Goal: Obtain resource: Download file/media

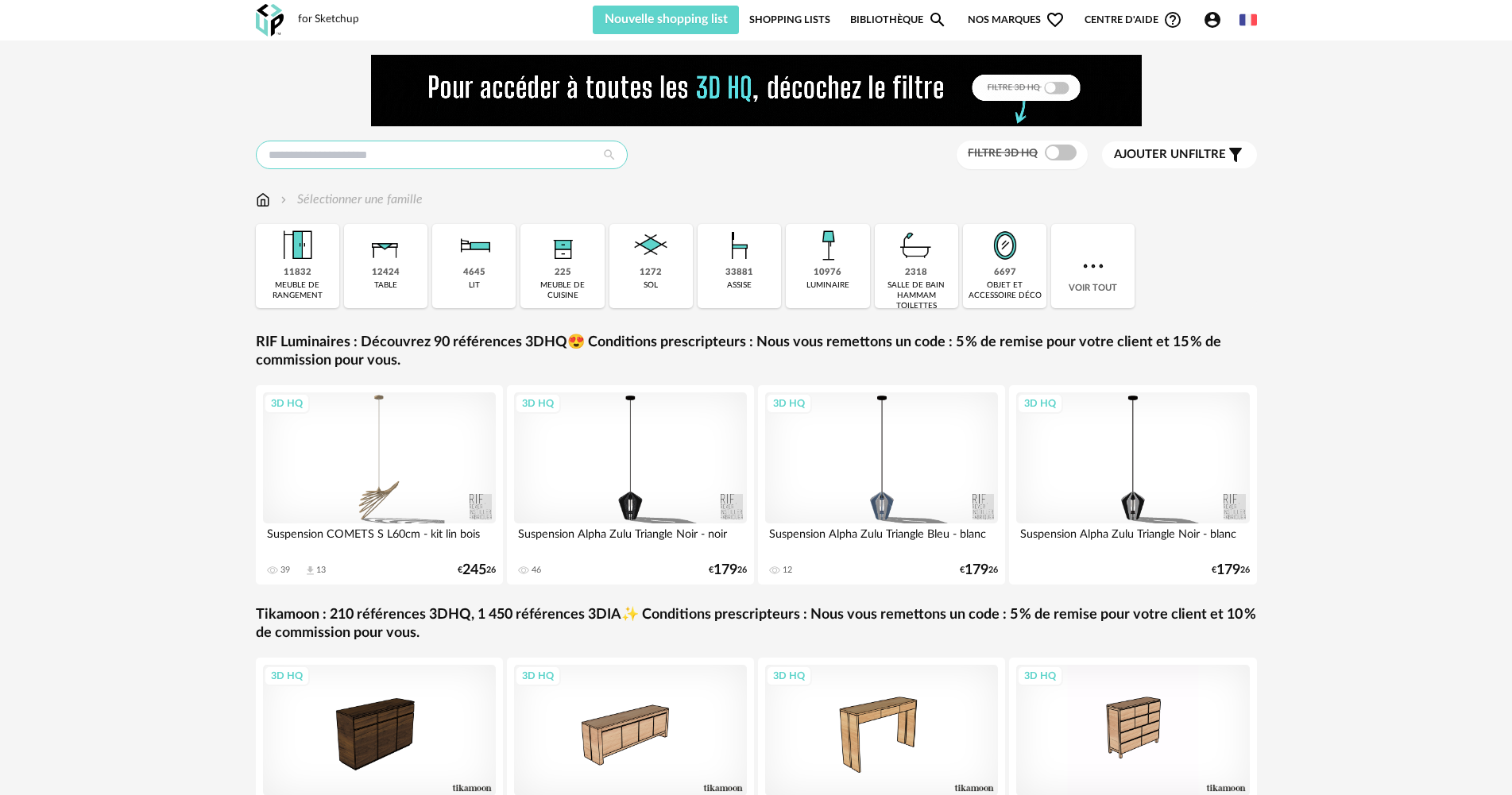
click at [329, 142] on input "text" at bounding box center [442, 154] width 372 height 29
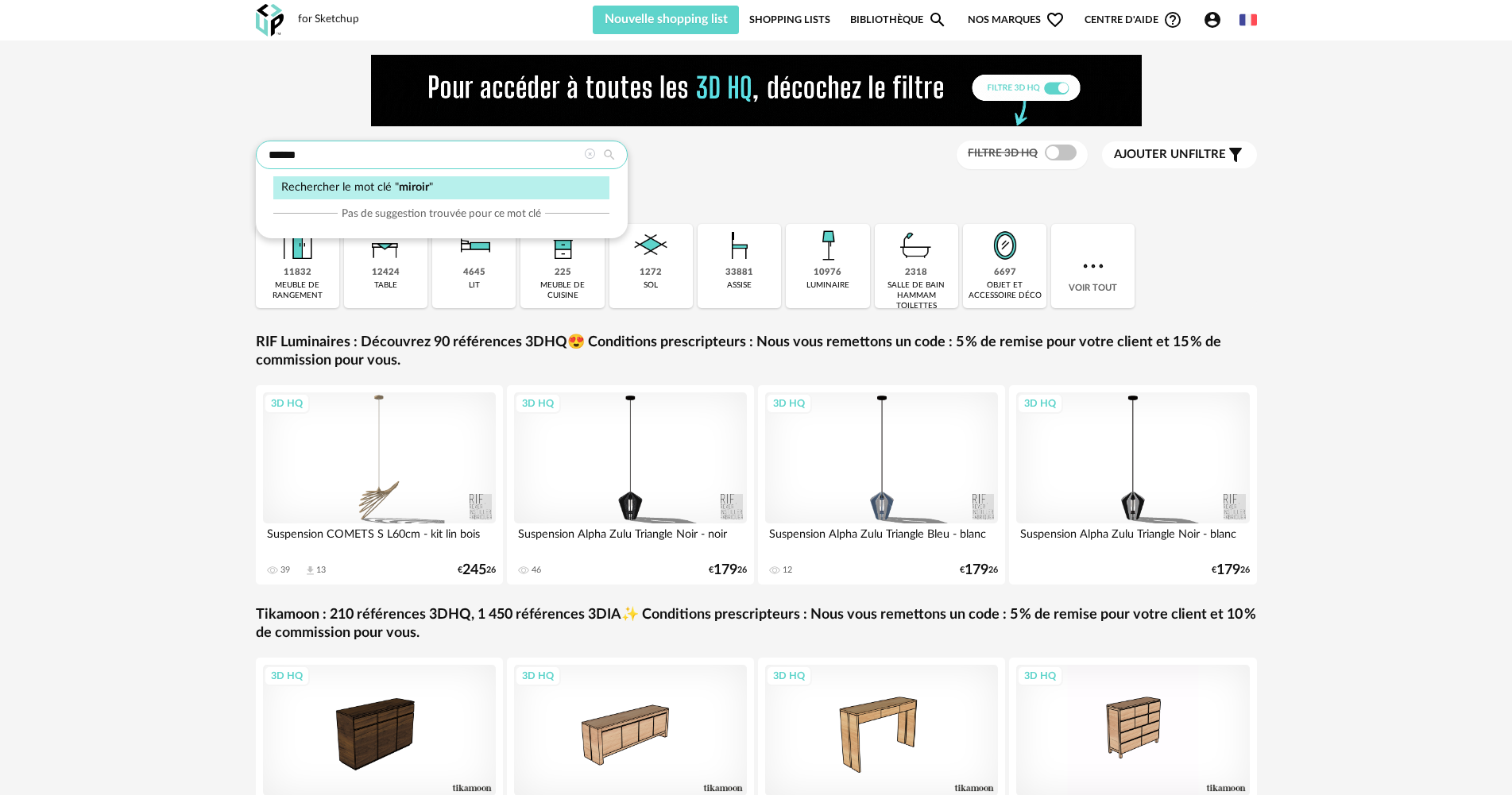
type input "******"
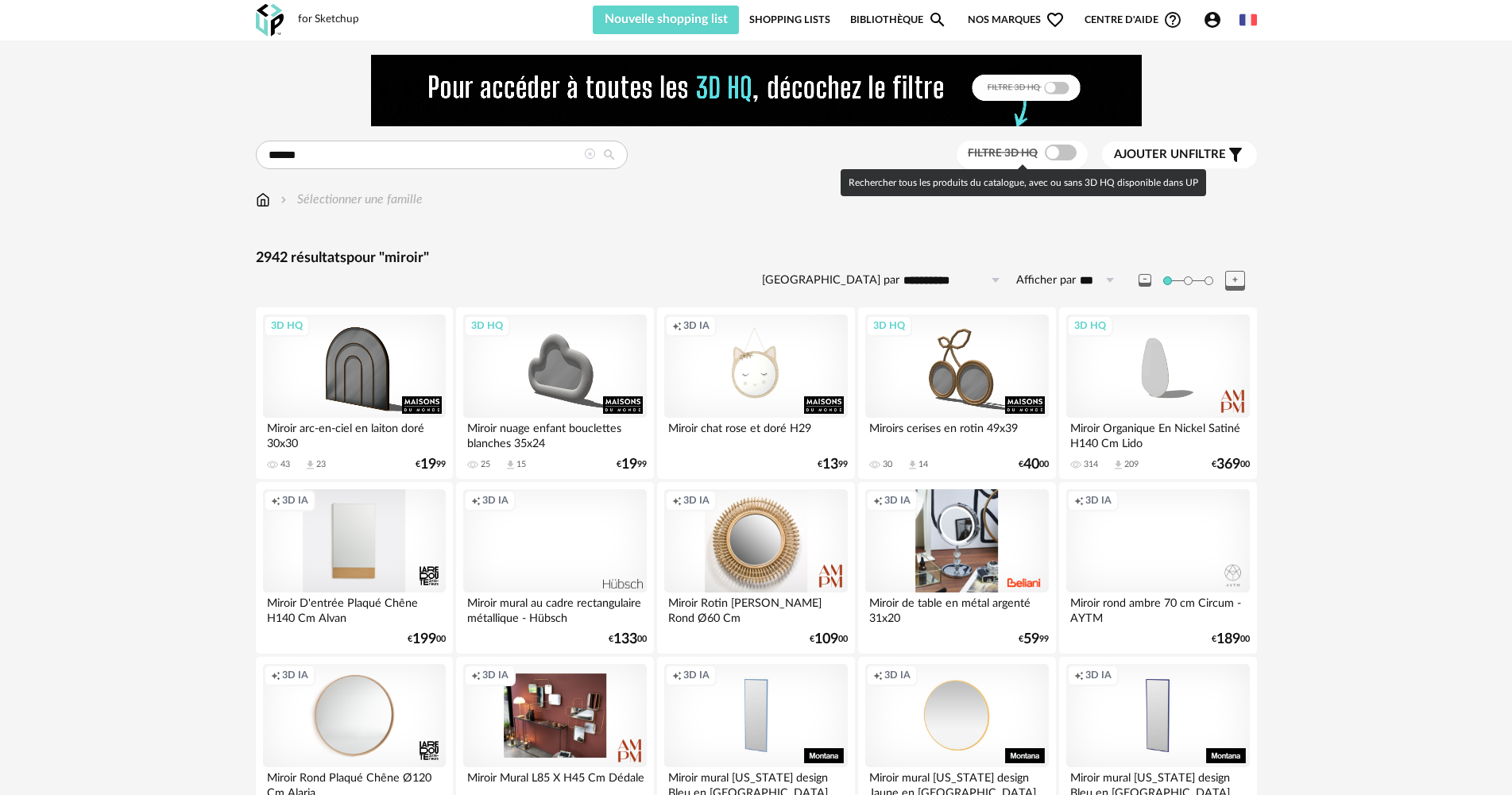
click at [1061, 156] on span at bounding box center [1060, 152] width 31 height 16
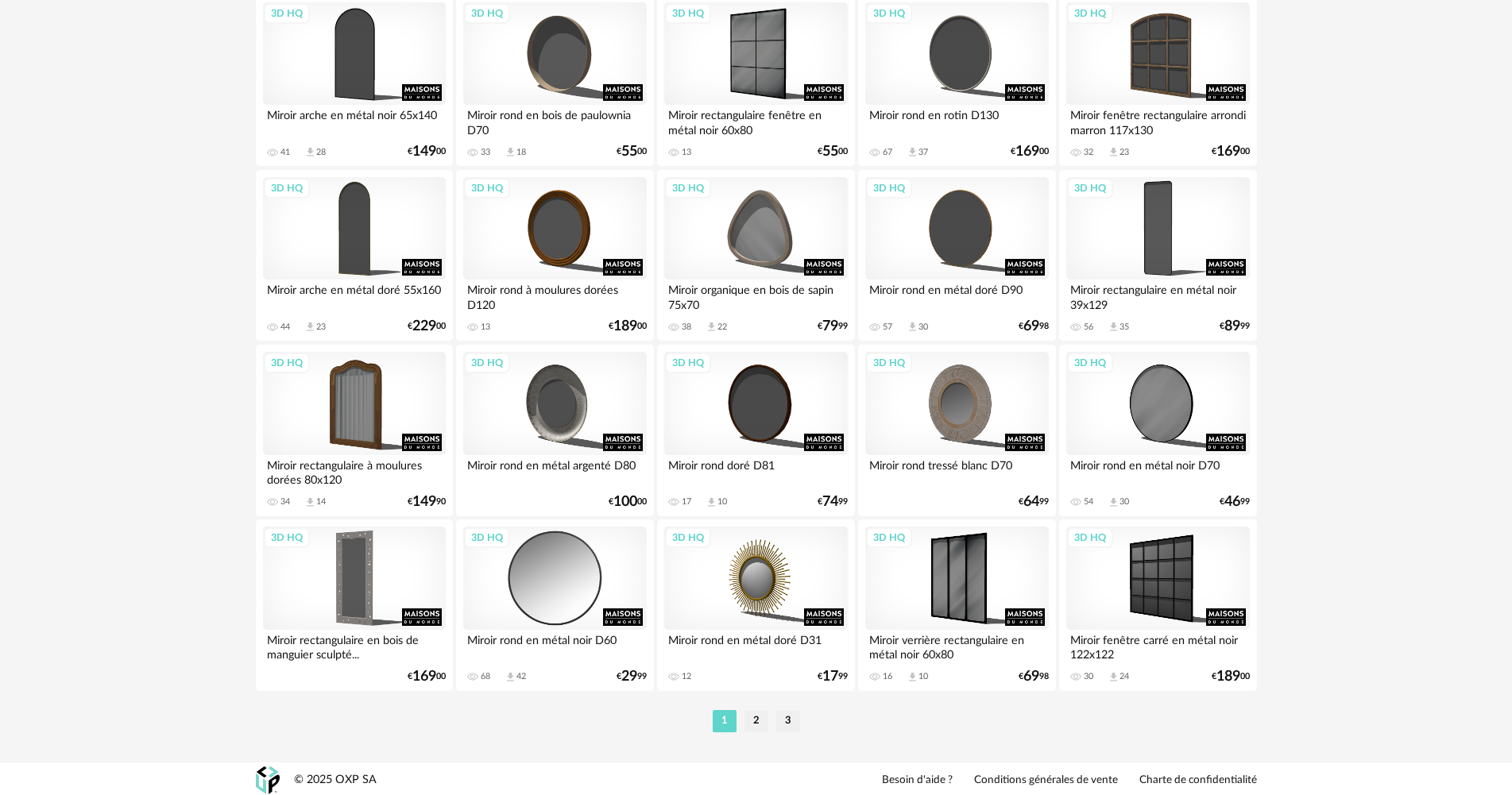
scroll to position [3113, 0]
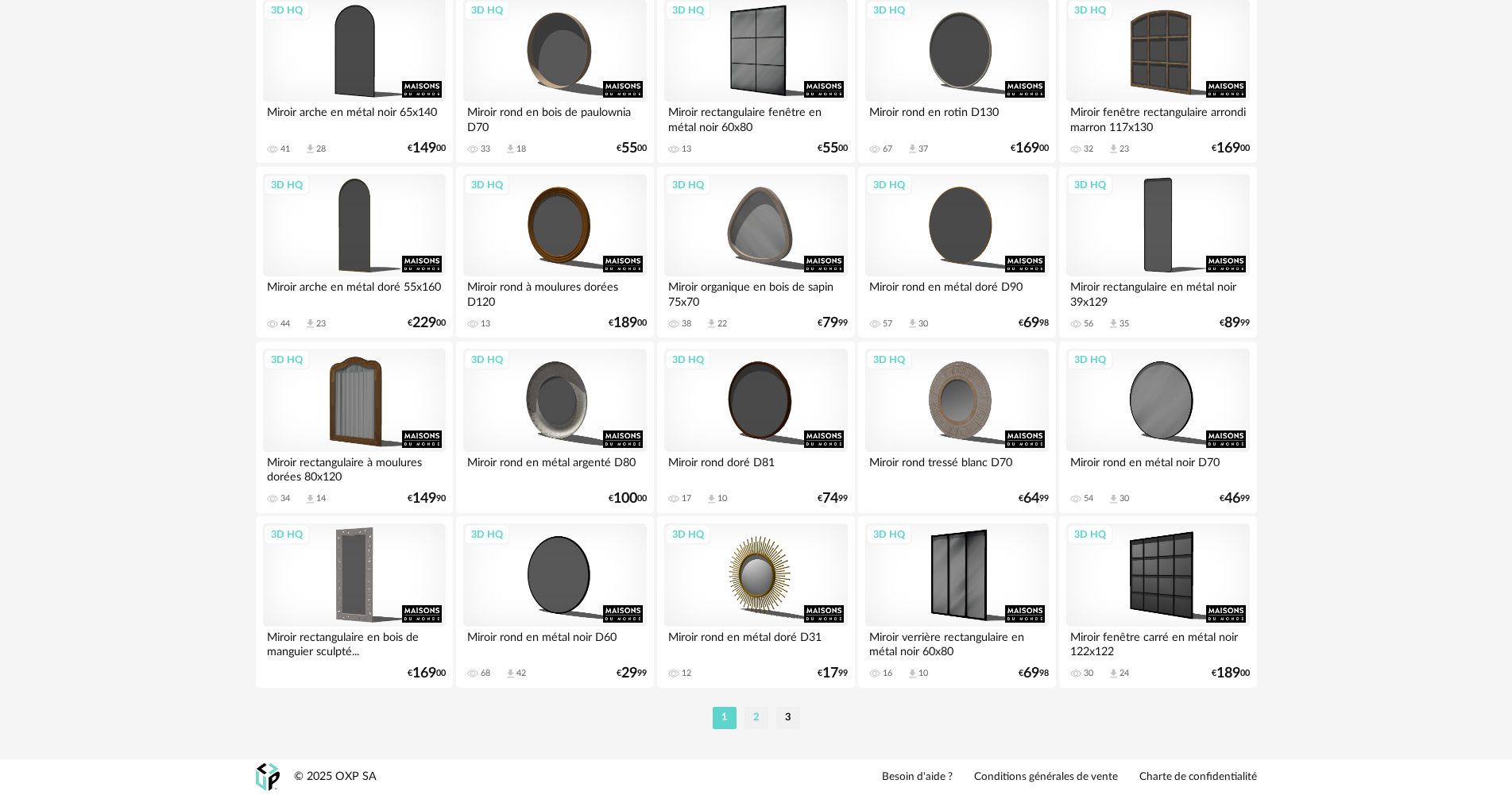
click at [752, 720] on li "2" at bounding box center [756, 718] width 24 height 22
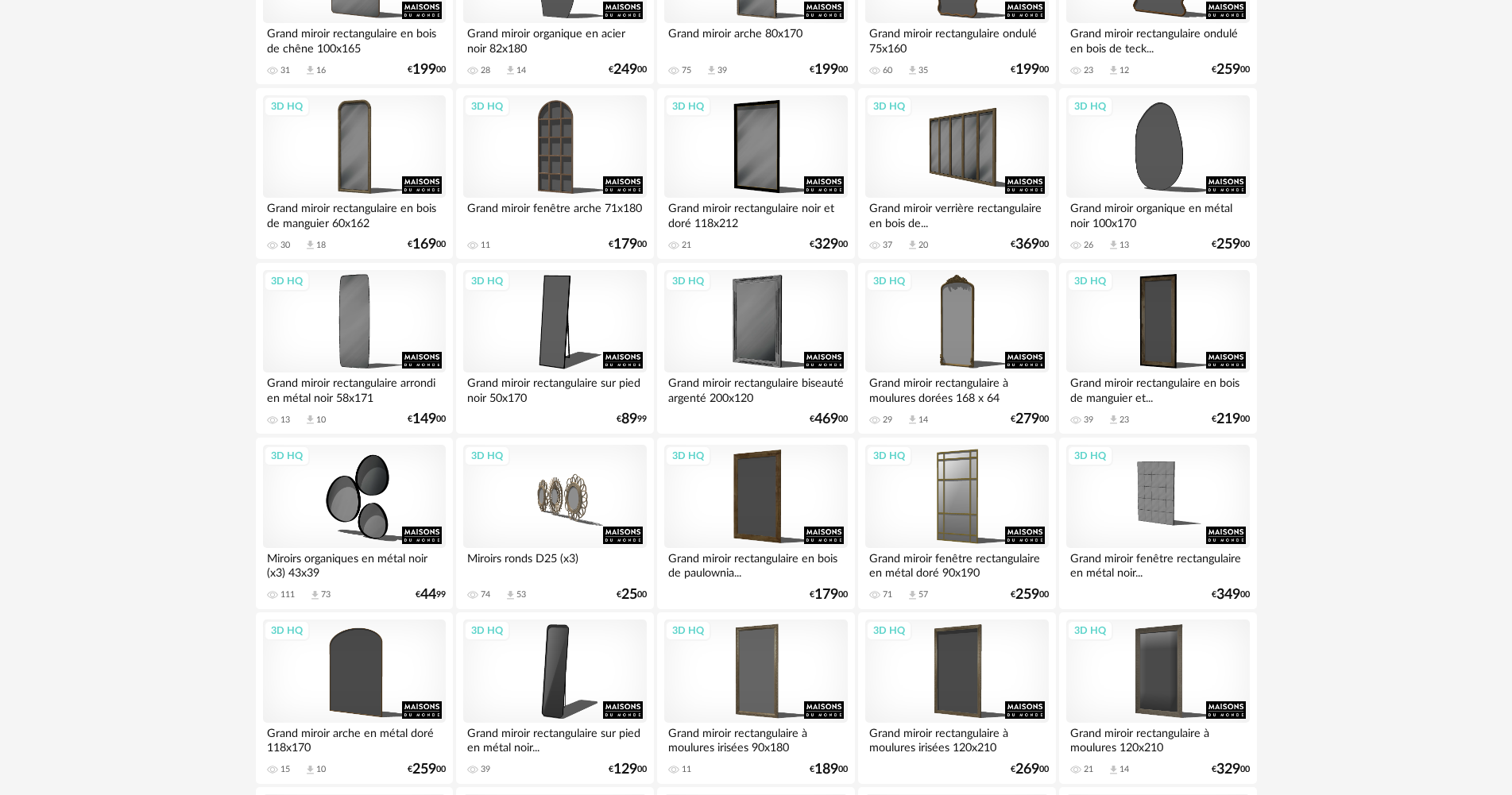
scroll to position [1112, 0]
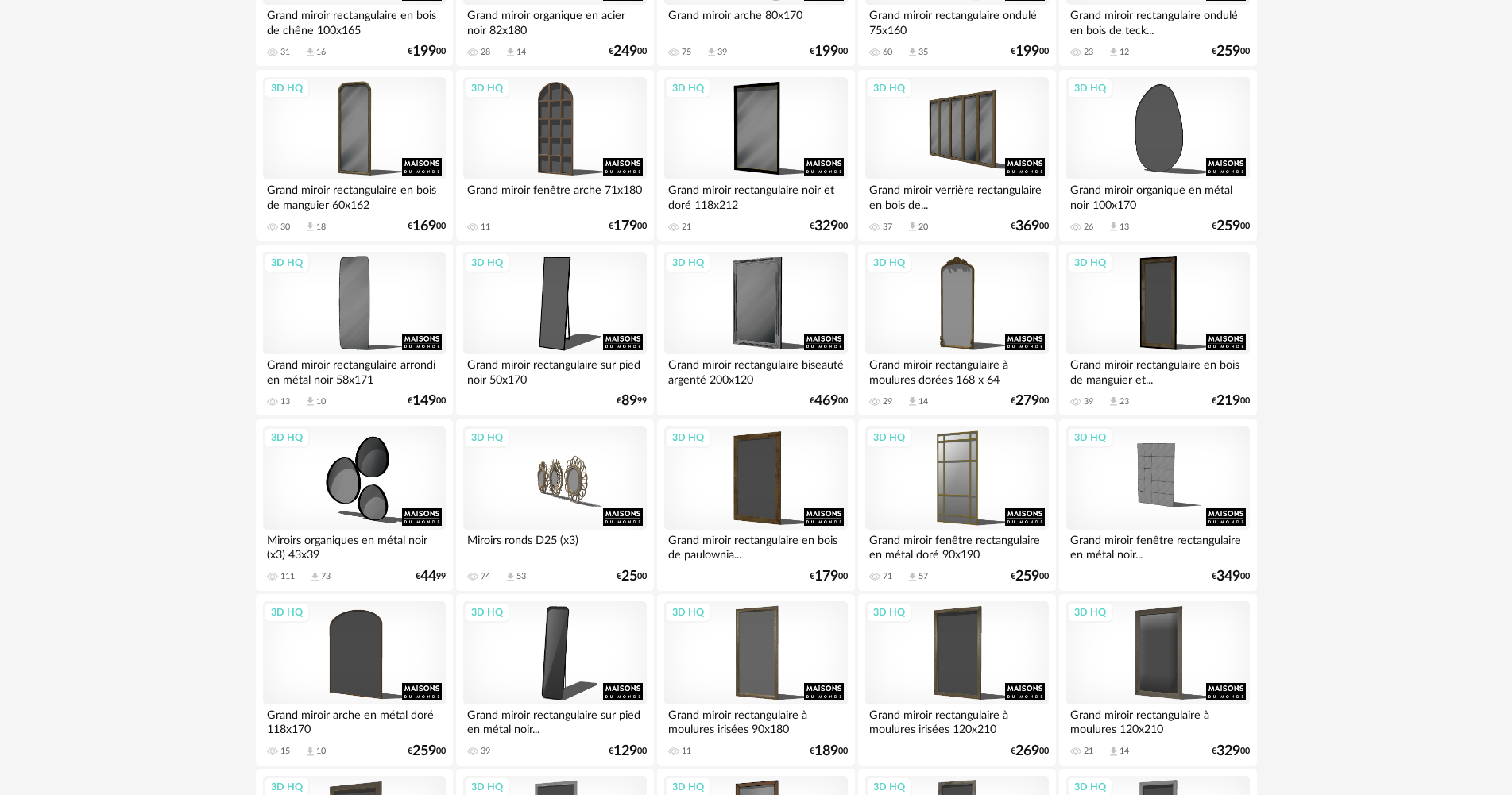
click at [726, 197] on div "Grand miroir rectangulaire noir et doré 118x212" at bounding box center [756, 195] width 183 height 31
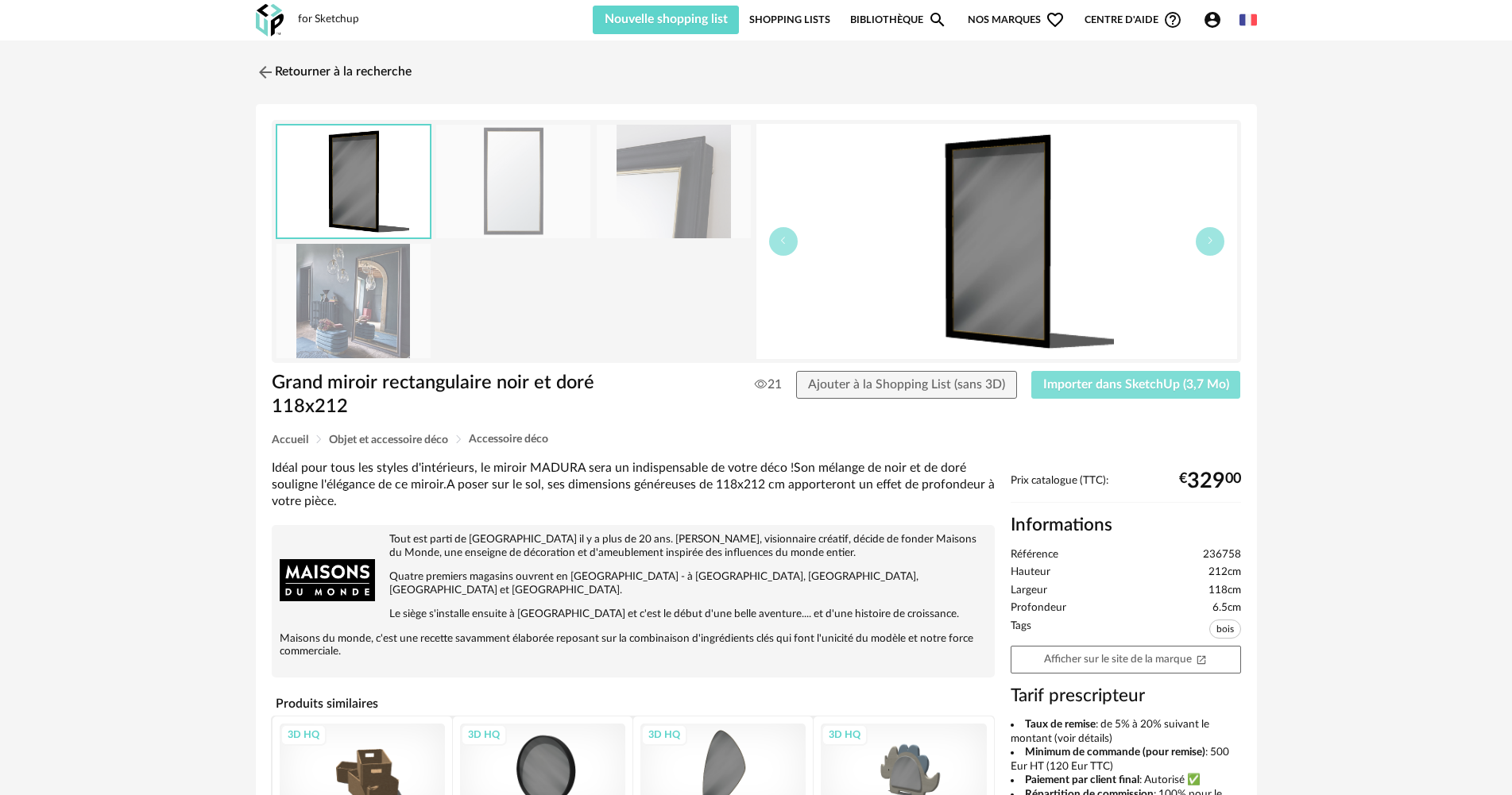
click at [1062, 381] on span "Importer dans SketchUp (3,7 Mo)" at bounding box center [1135, 384] width 186 height 13
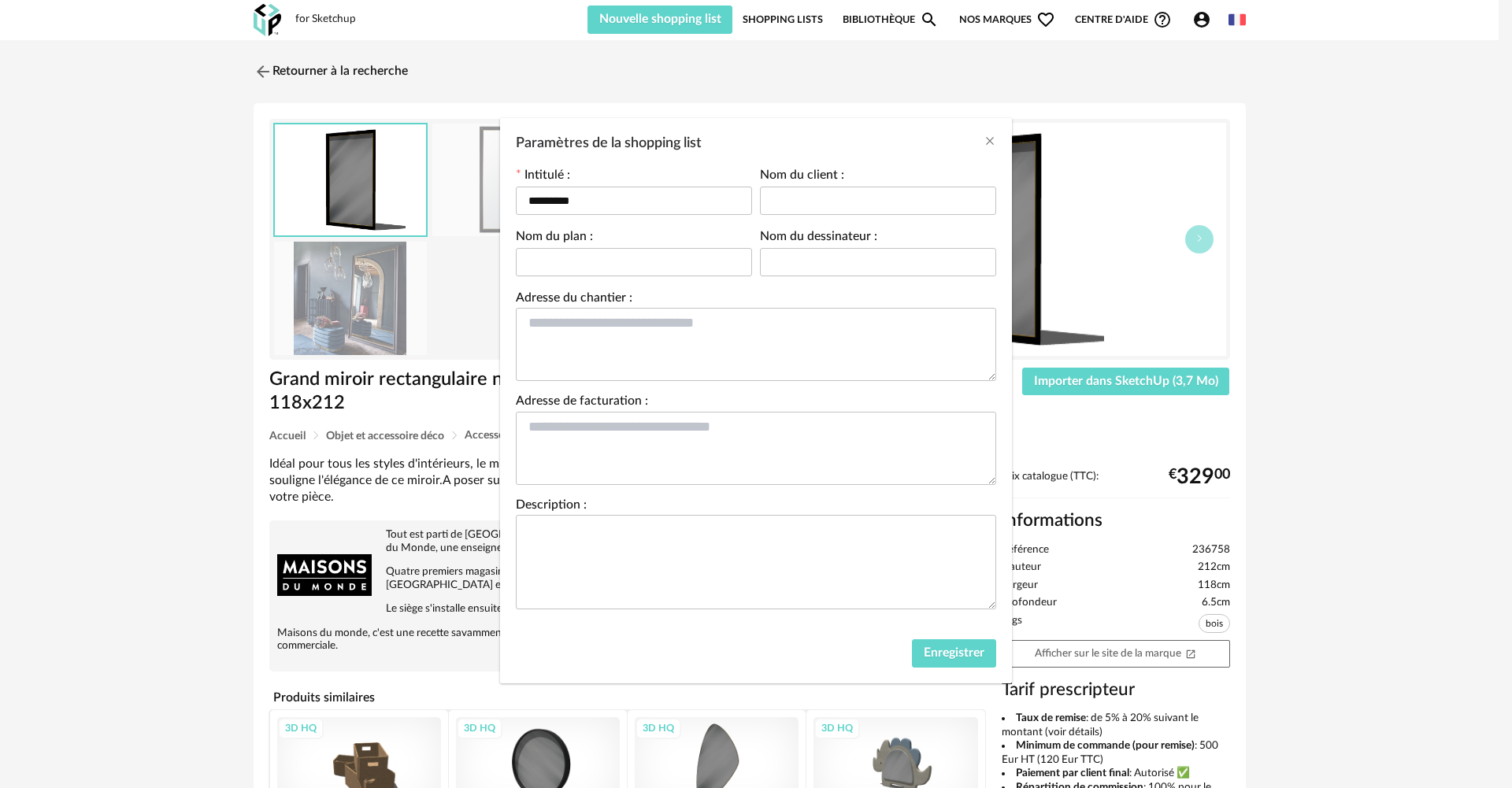
click at [999, 140] on div "Paramètres de la shopping list" at bounding box center [755, 139] width 512 height 42
click at [994, 141] on icon "Close" at bounding box center [989, 141] width 13 height 13
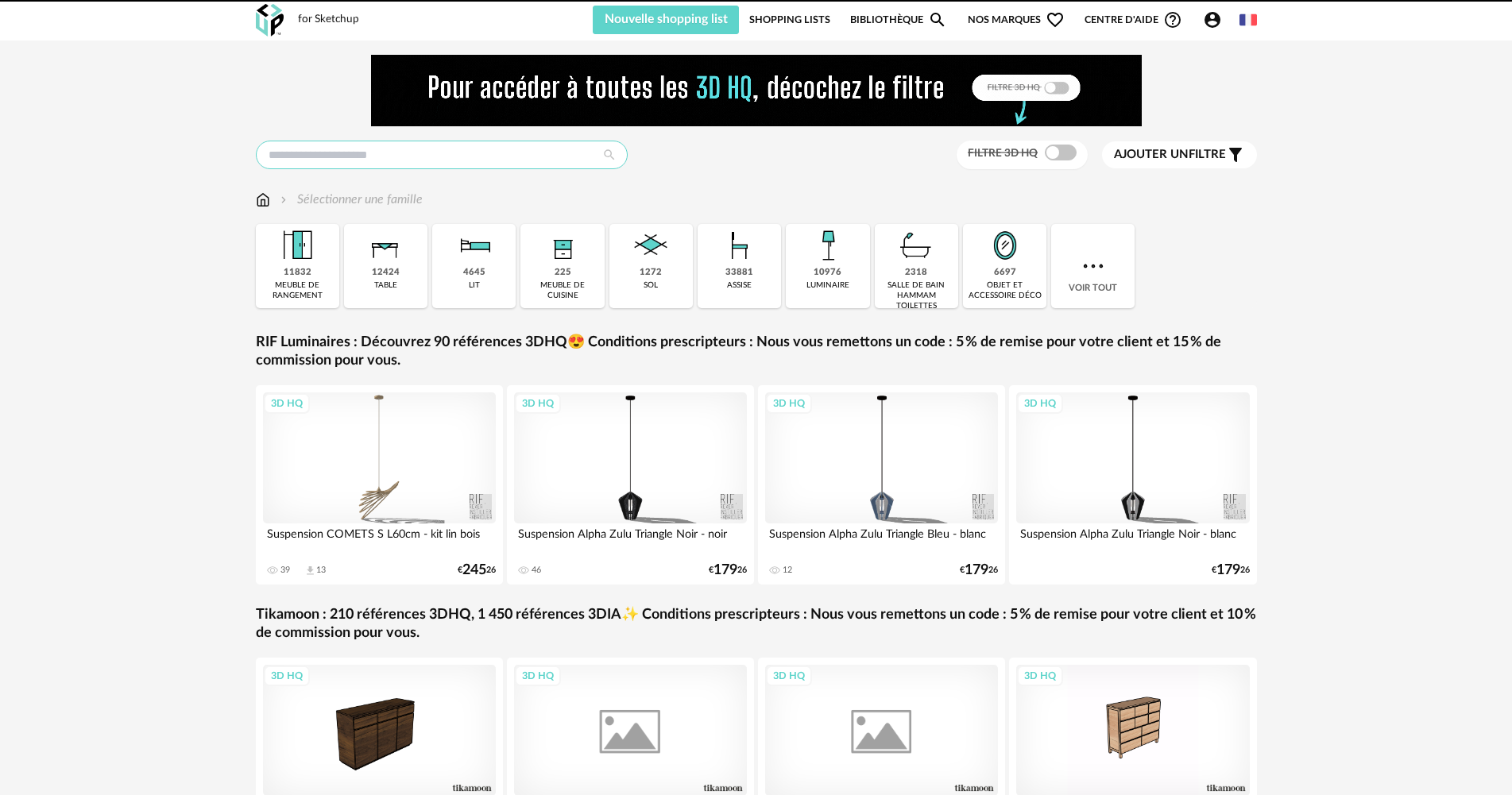
click at [320, 154] on input "text" at bounding box center [442, 154] width 372 height 29
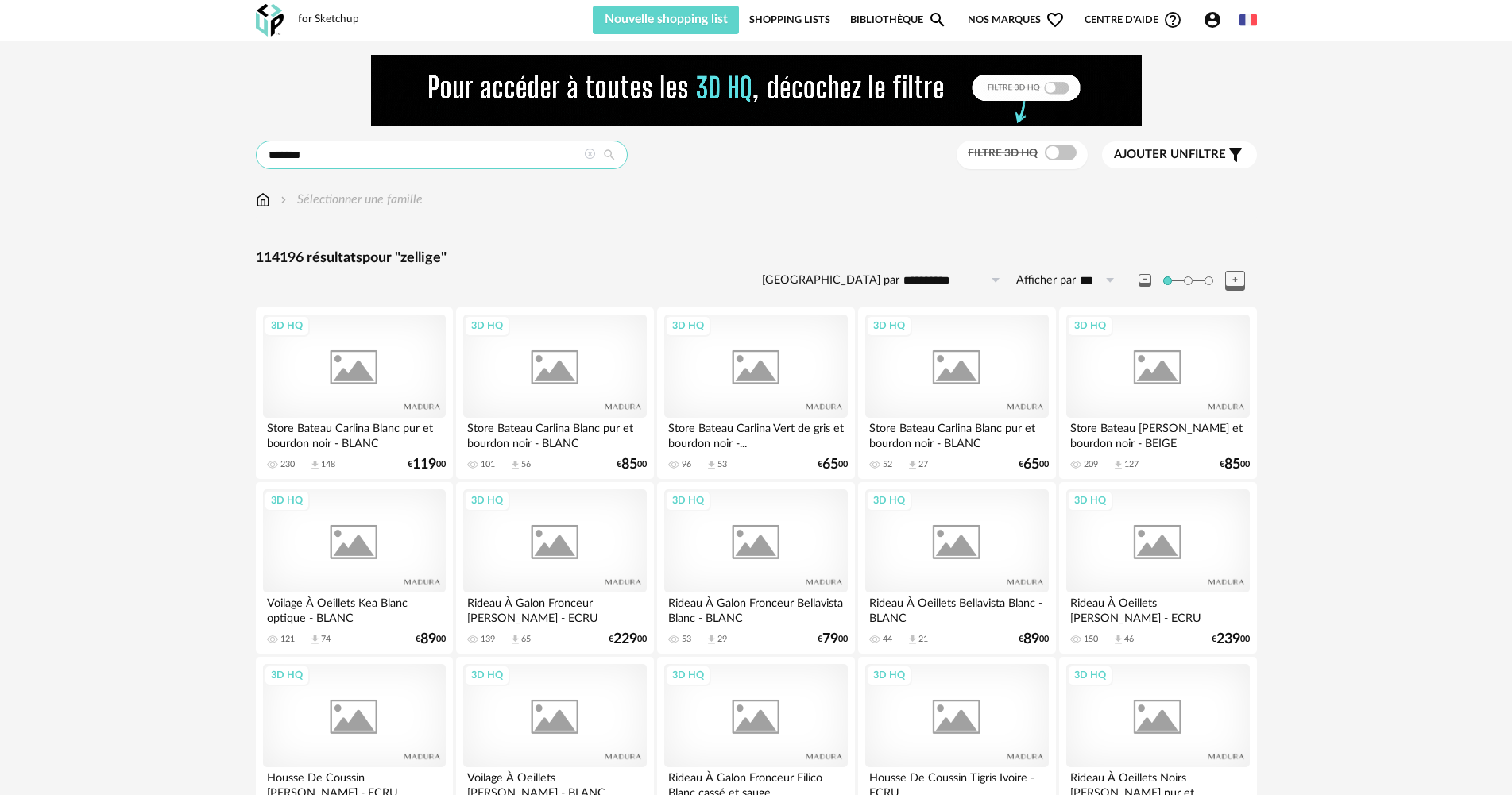
type input "*******"
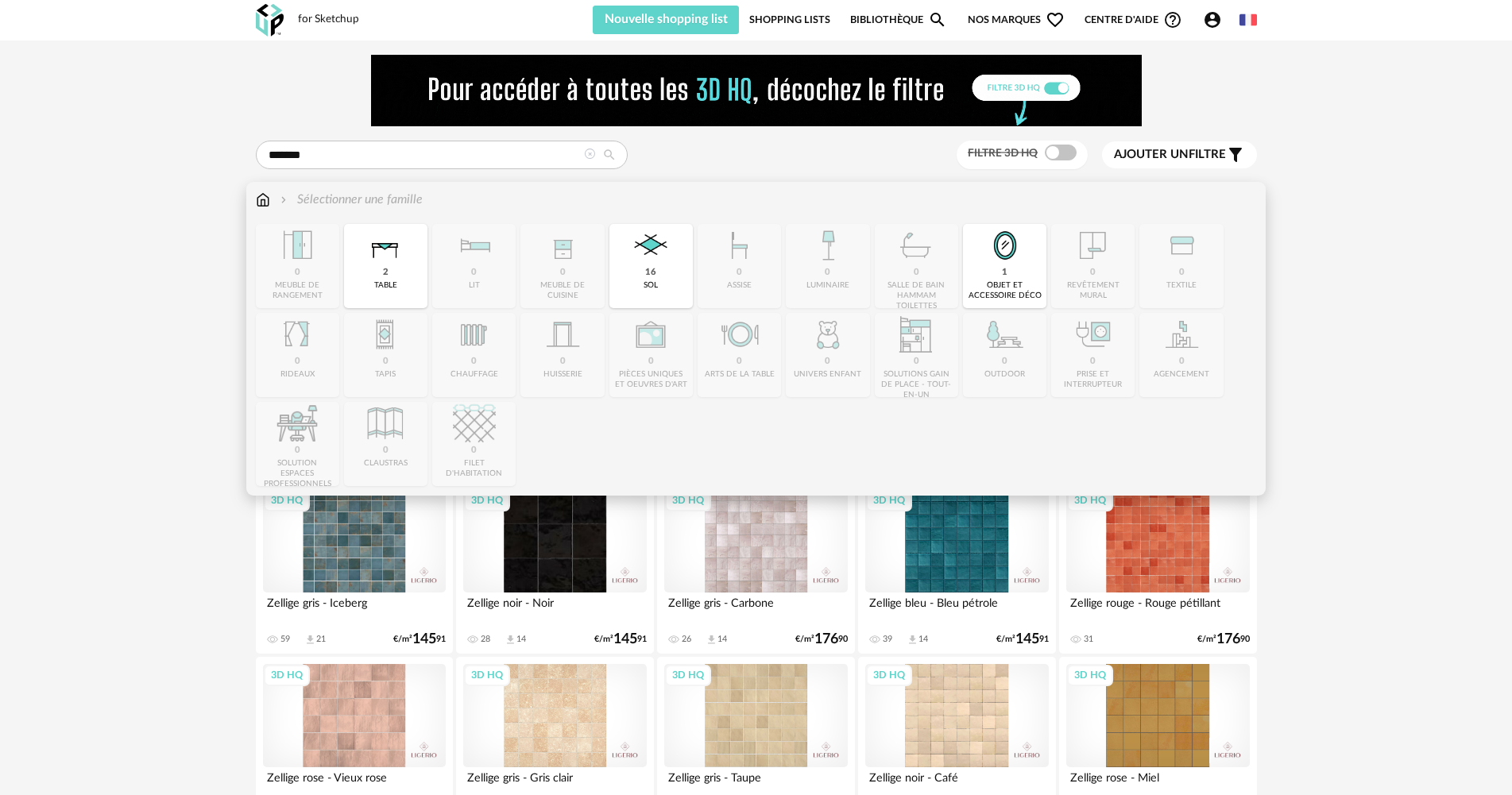
click at [398, 253] on img at bounding box center [385, 246] width 42 height 42
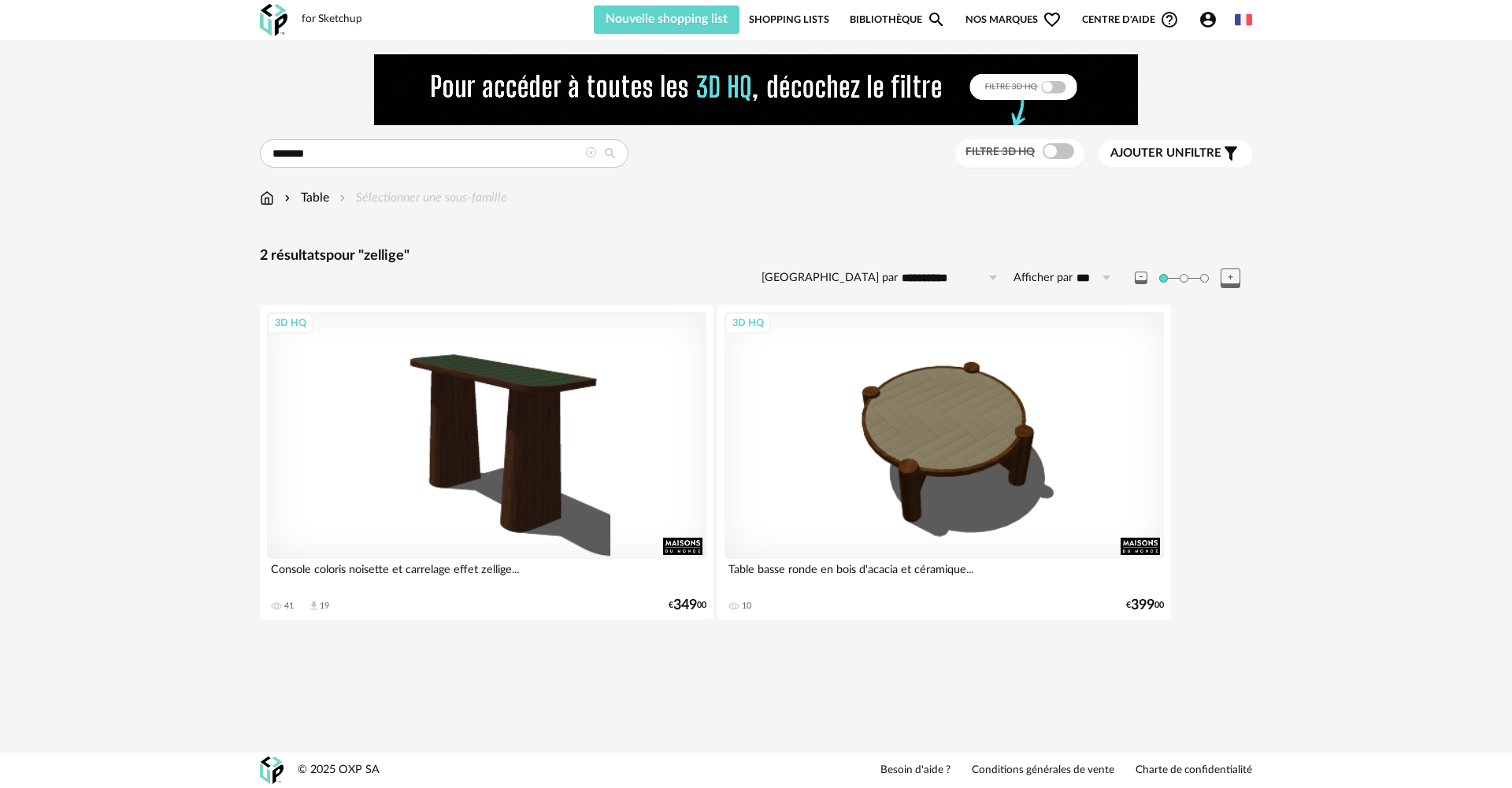
click at [589, 149] on icon at bounding box center [590, 153] width 11 height 11
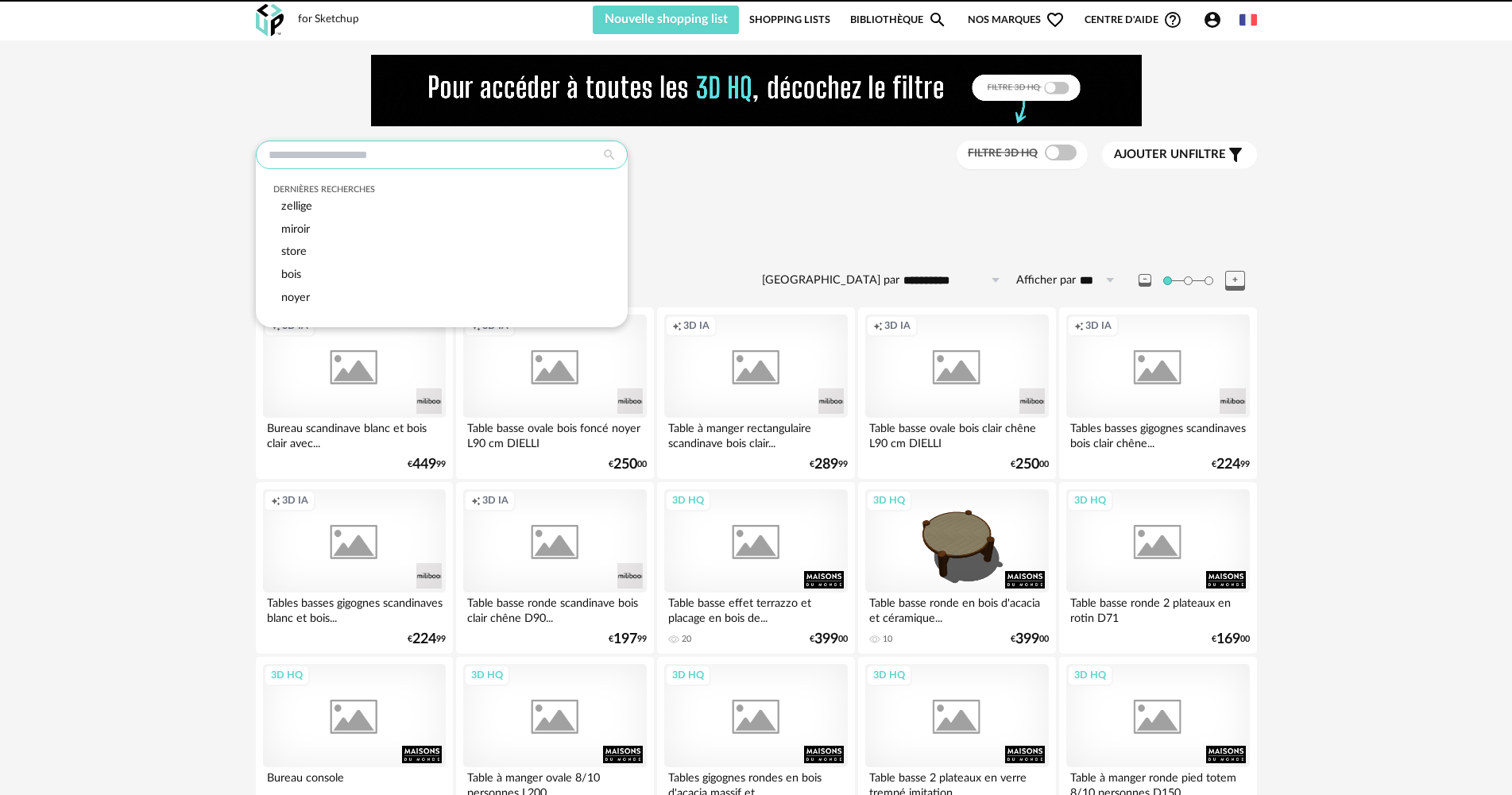
click at [549, 159] on input "text" at bounding box center [442, 154] width 372 height 29
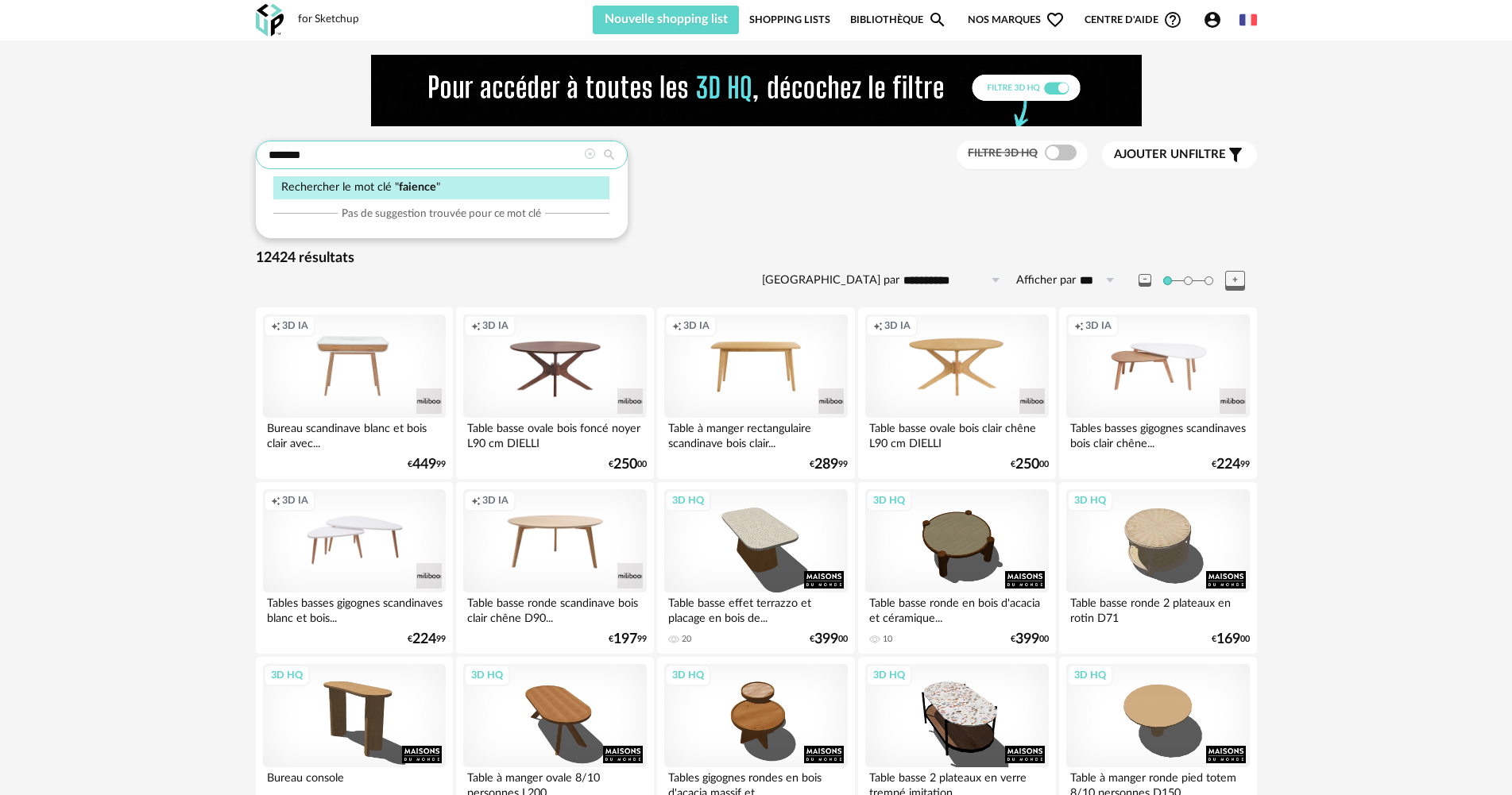
type input "*******"
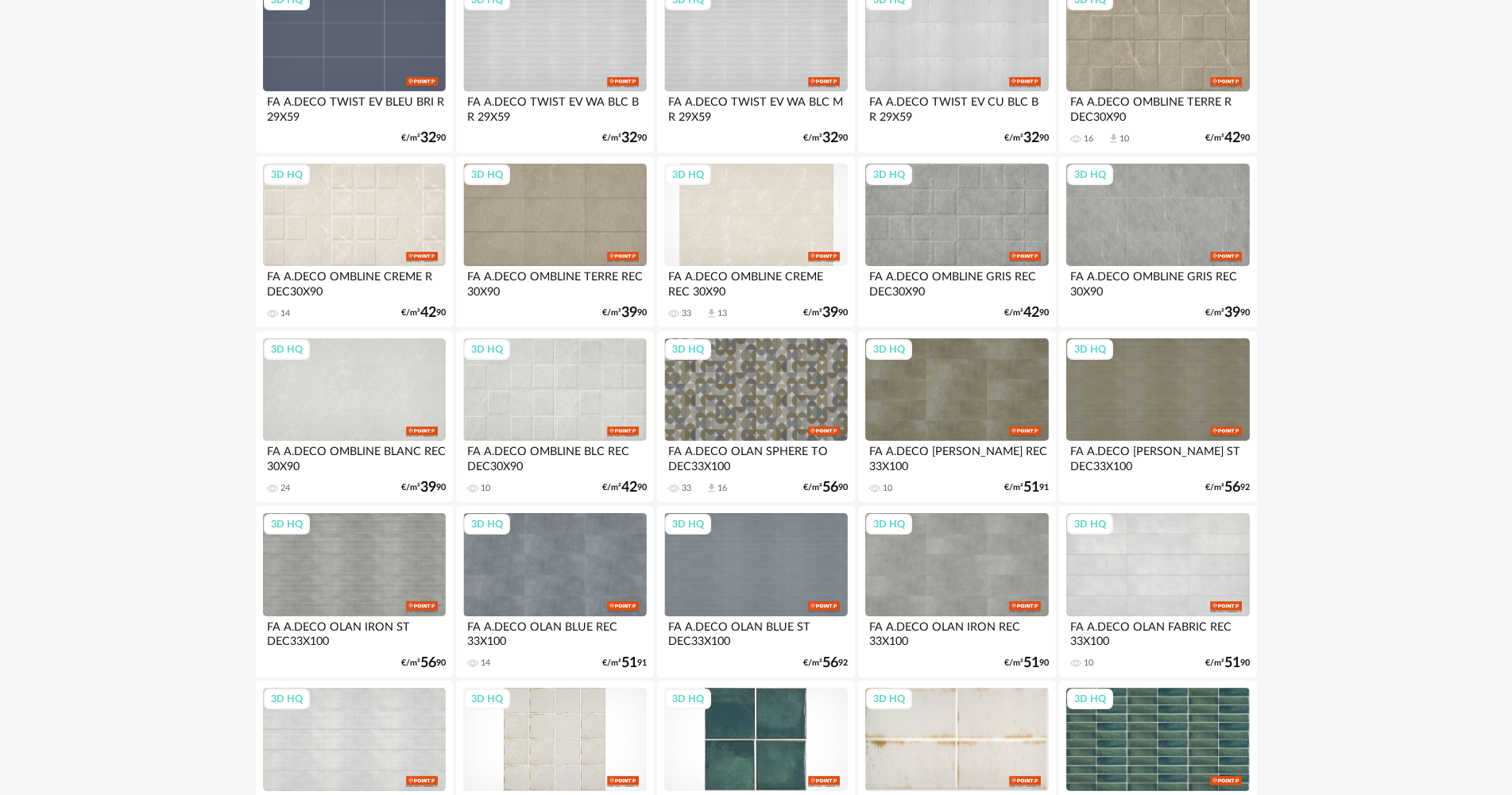
scroll to position [3113, 0]
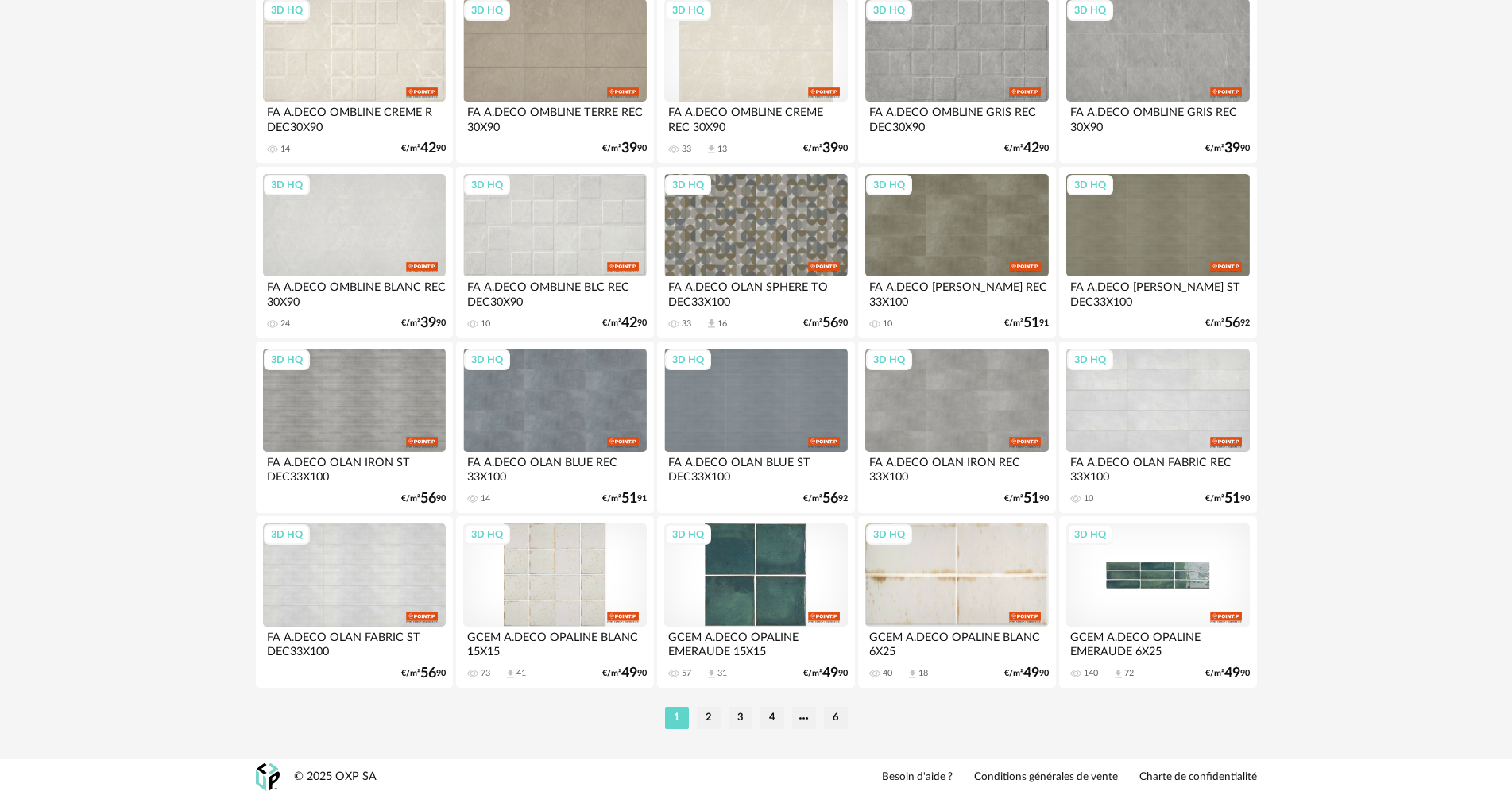
click at [1189, 600] on div "3D HQ" at bounding box center [1157, 575] width 183 height 103
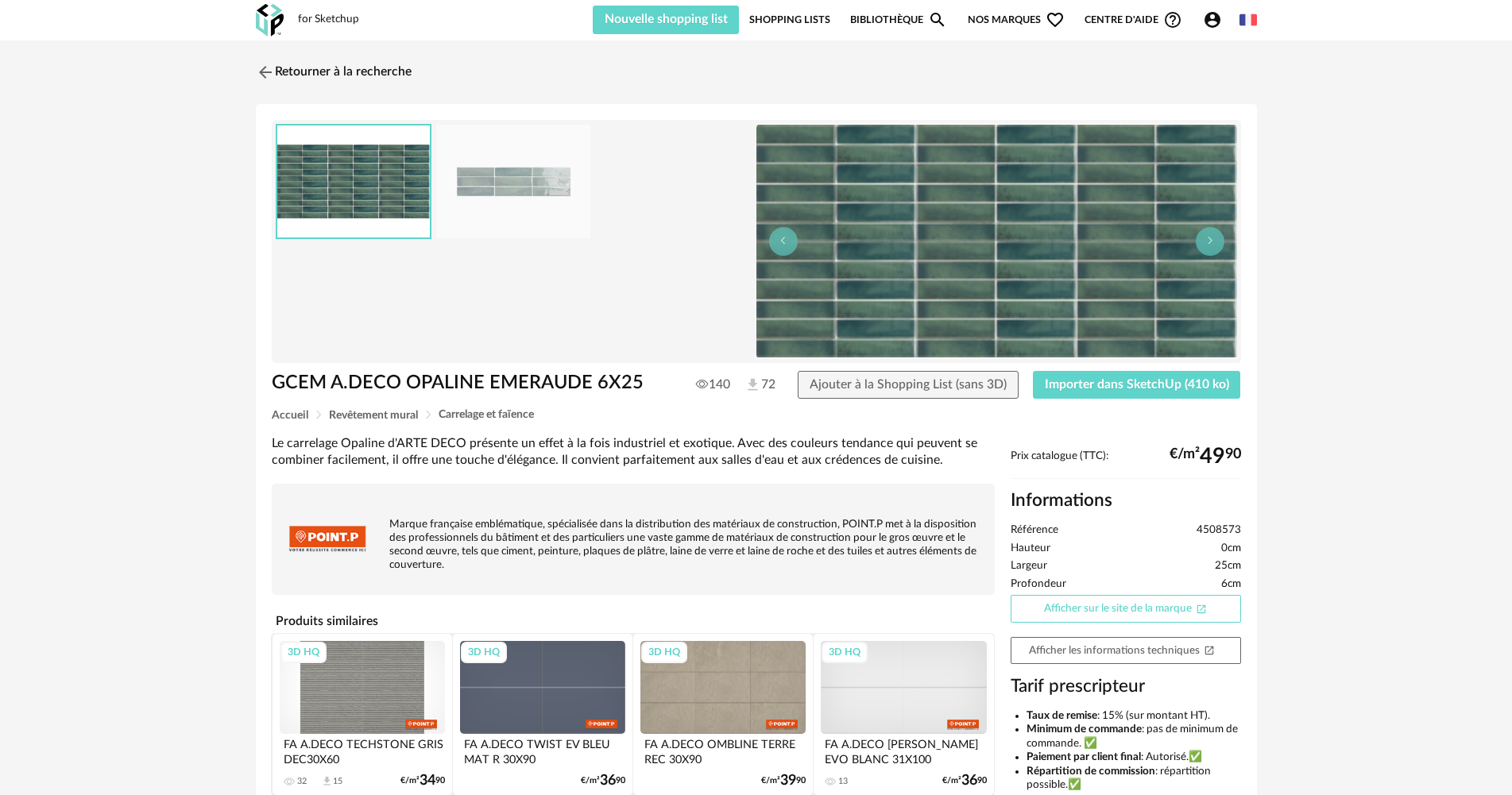
click at [1035, 610] on link "Afficher sur le site de la marque Open In New icon" at bounding box center [1125, 608] width 230 height 28
click at [311, 62] on link "Retourner à la recherche" at bounding box center [330, 72] width 156 height 35
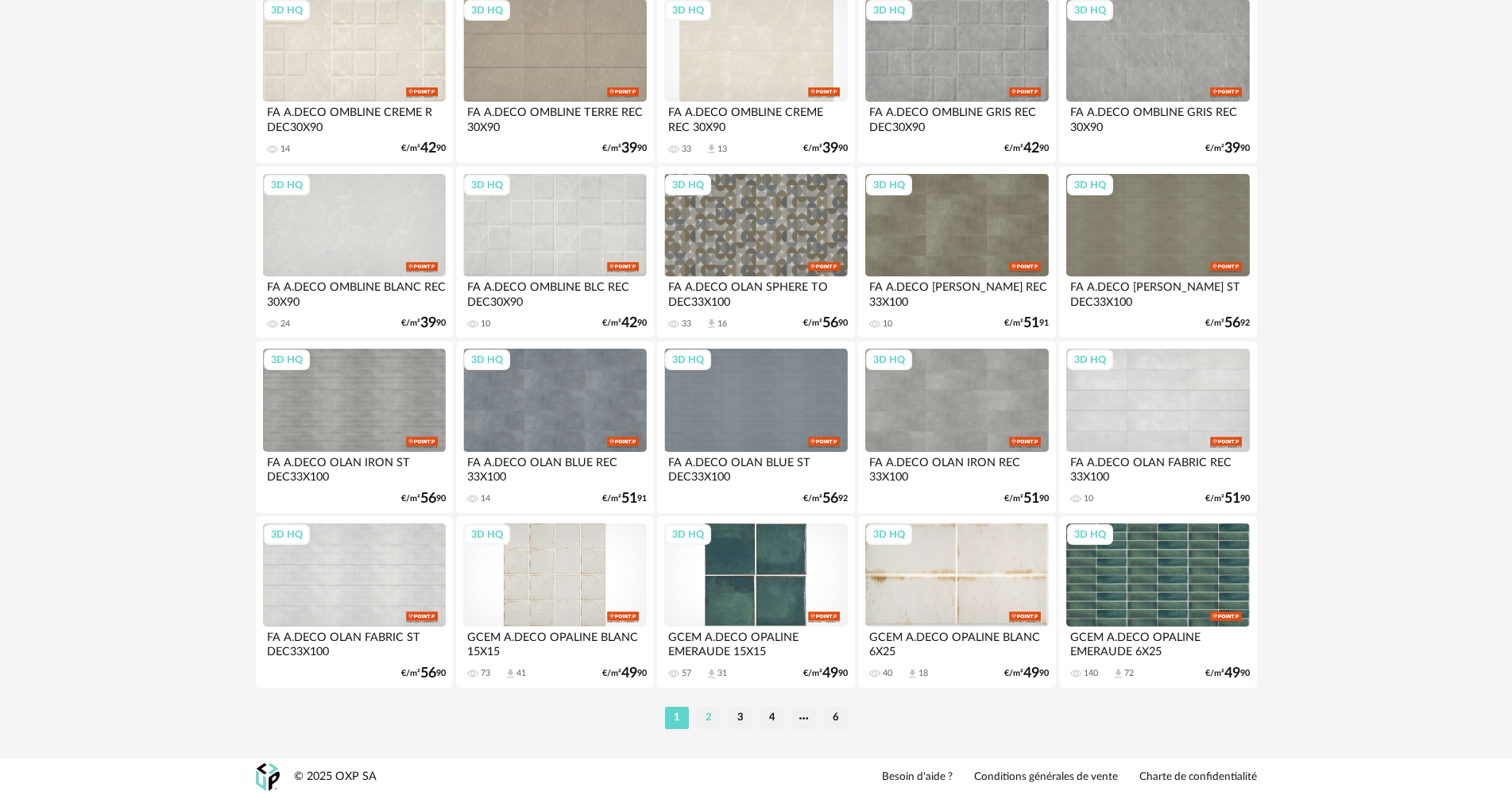
click at [709, 721] on li "2" at bounding box center [708, 718] width 24 height 22
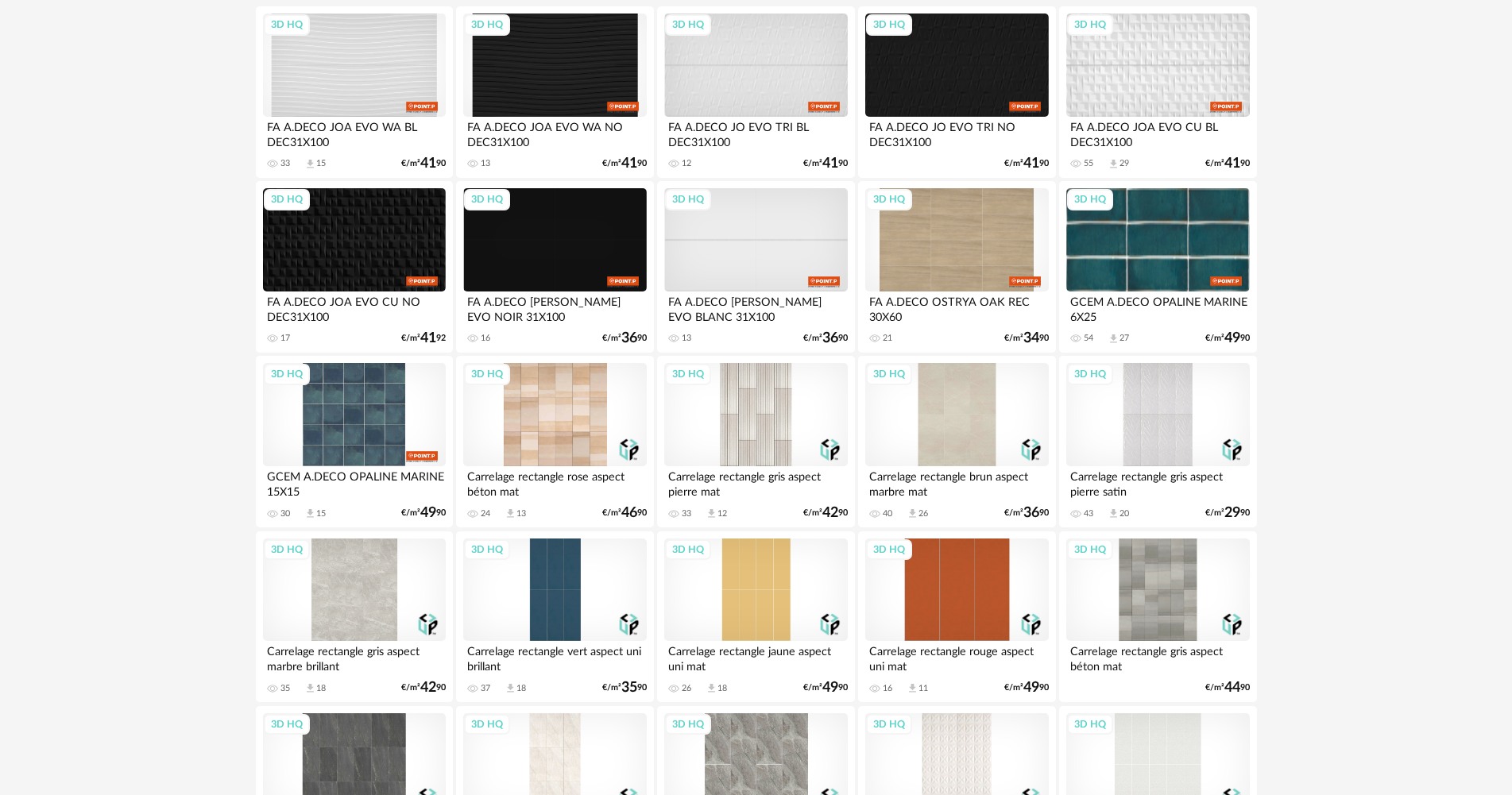
scroll to position [476, 0]
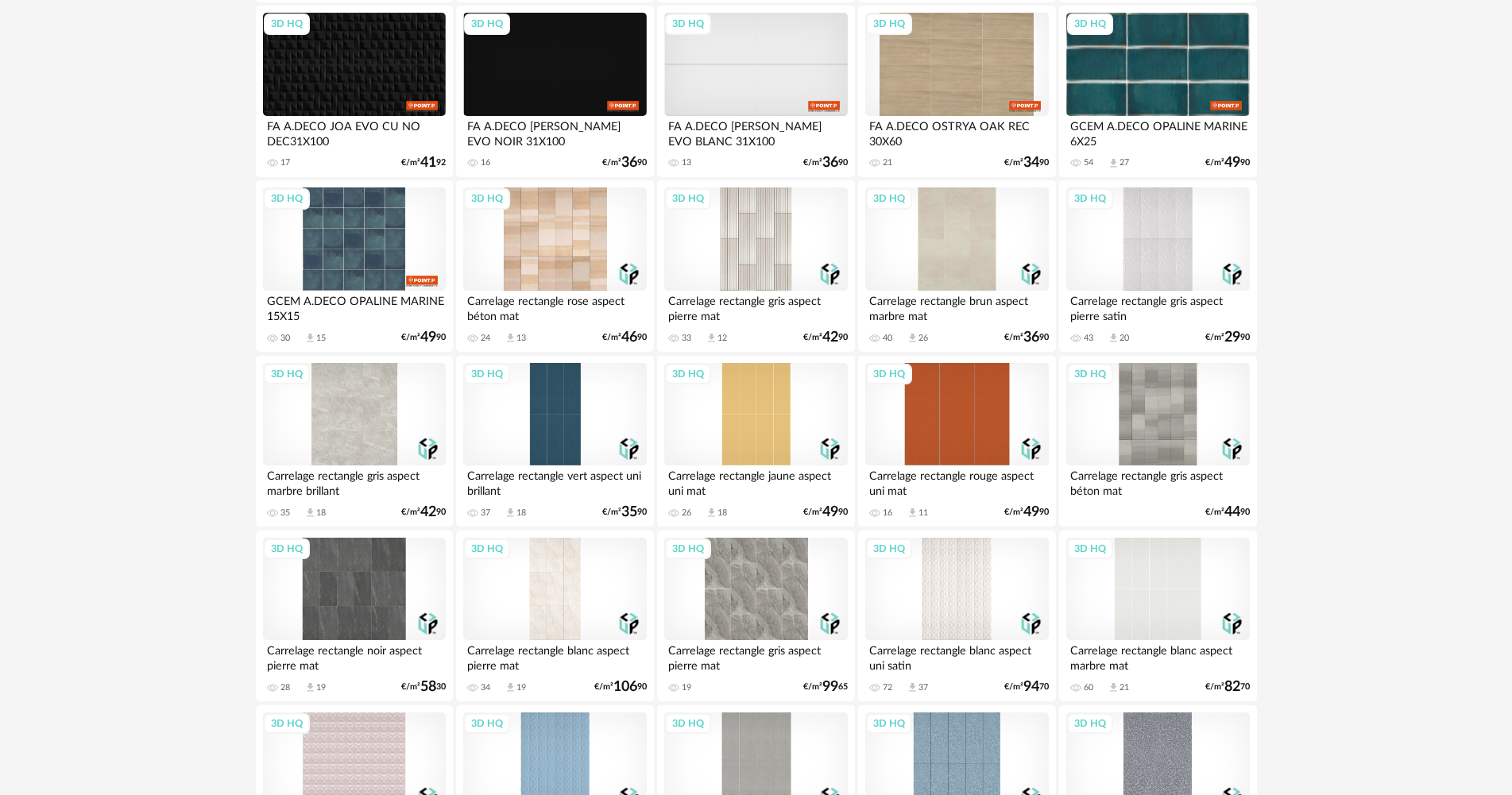
click at [785, 272] on div "3D HQ" at bounding box center [756, 239] width 183 height 103
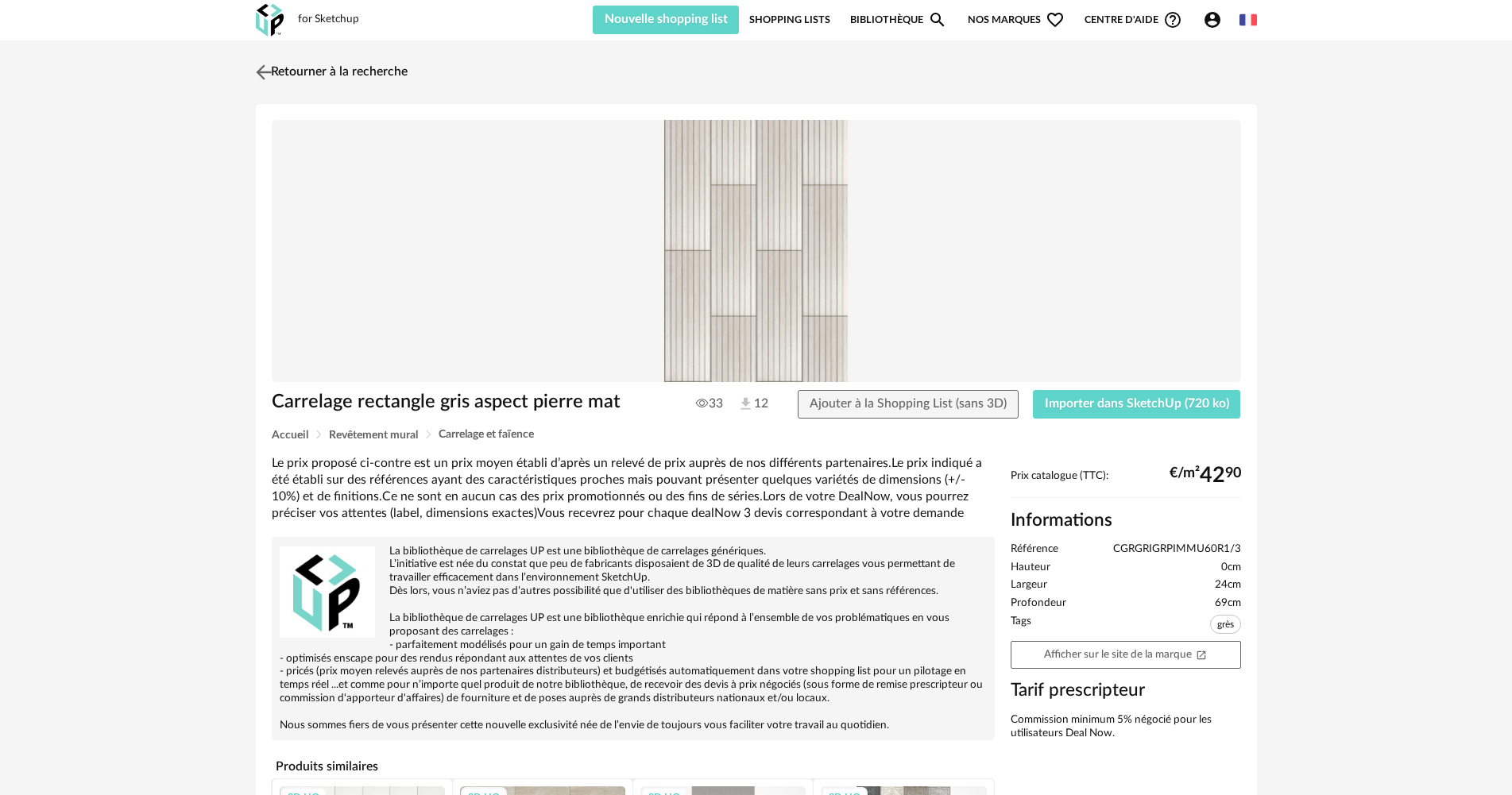
click at [306, 60] on link "Retourner à la recherche" at bounding box center [330, 72] width 156 height 35
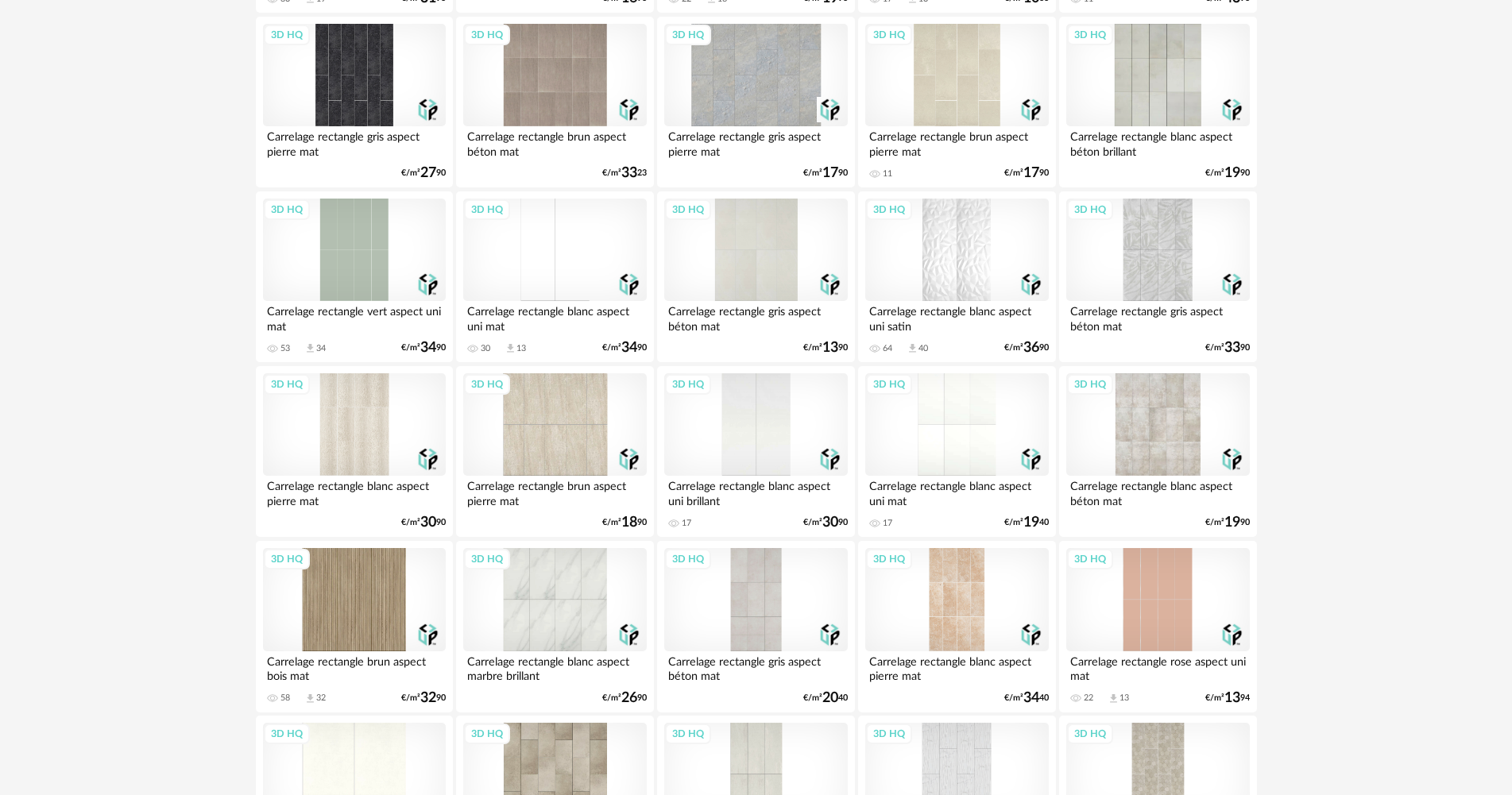
scroll to position [3113, 0]
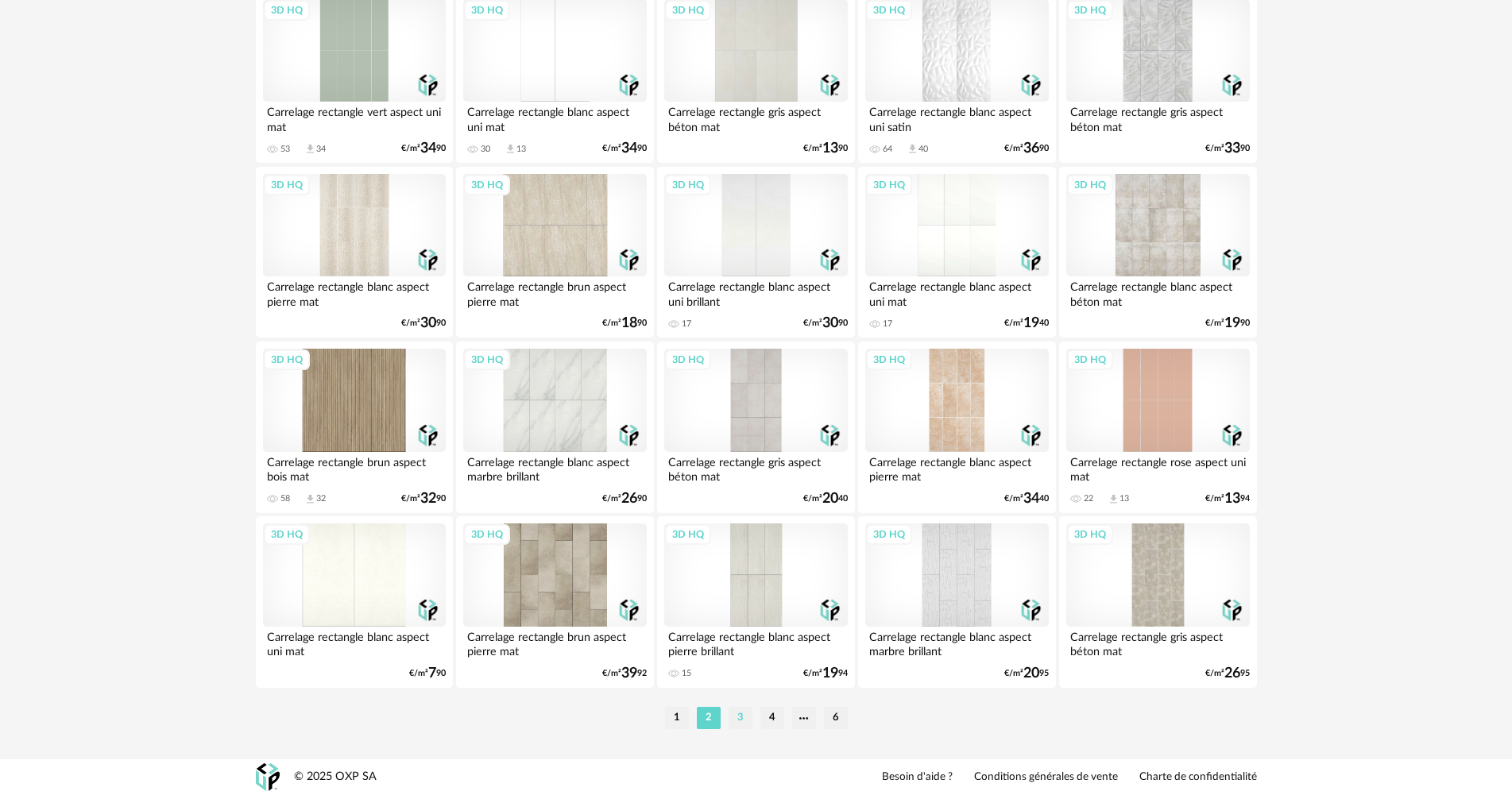
click at [735, 714] on li "3" at bounding box center [741, 718] width 24 height 22
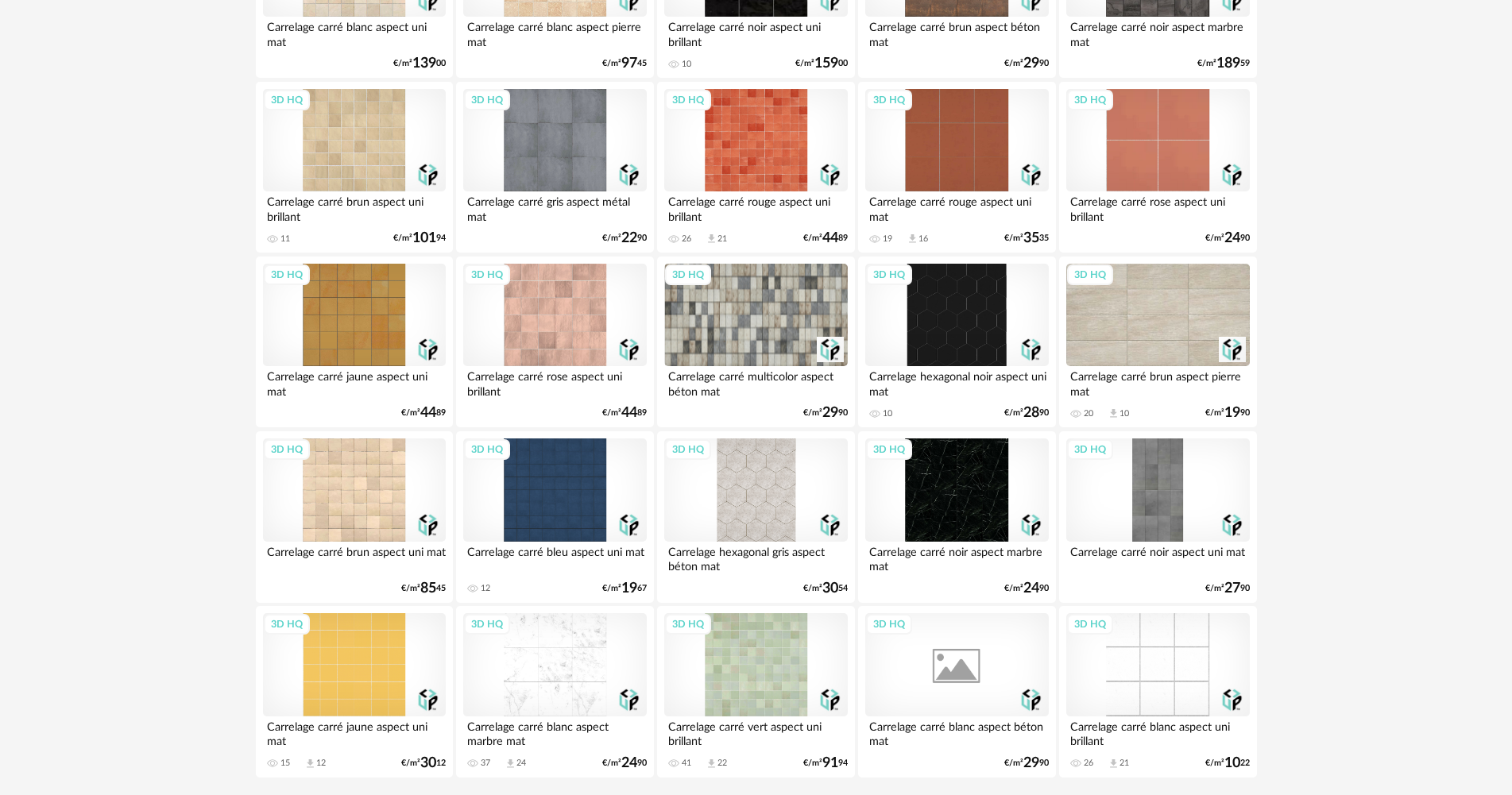
scroll to position [3113, 0]
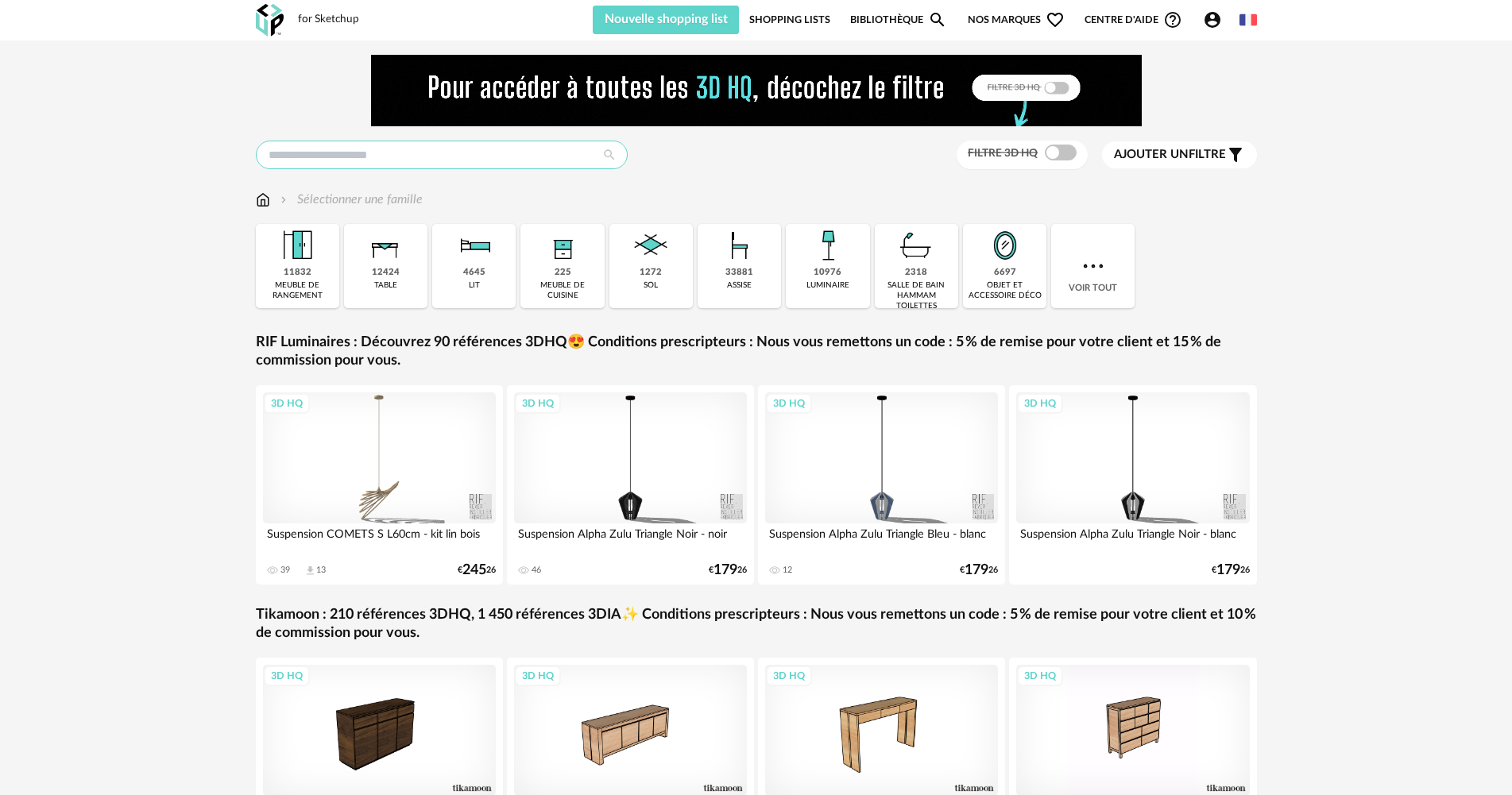
click at [523, 151] on input "text" at bounding box center [442, 154] width 372 height 29
type input "******"
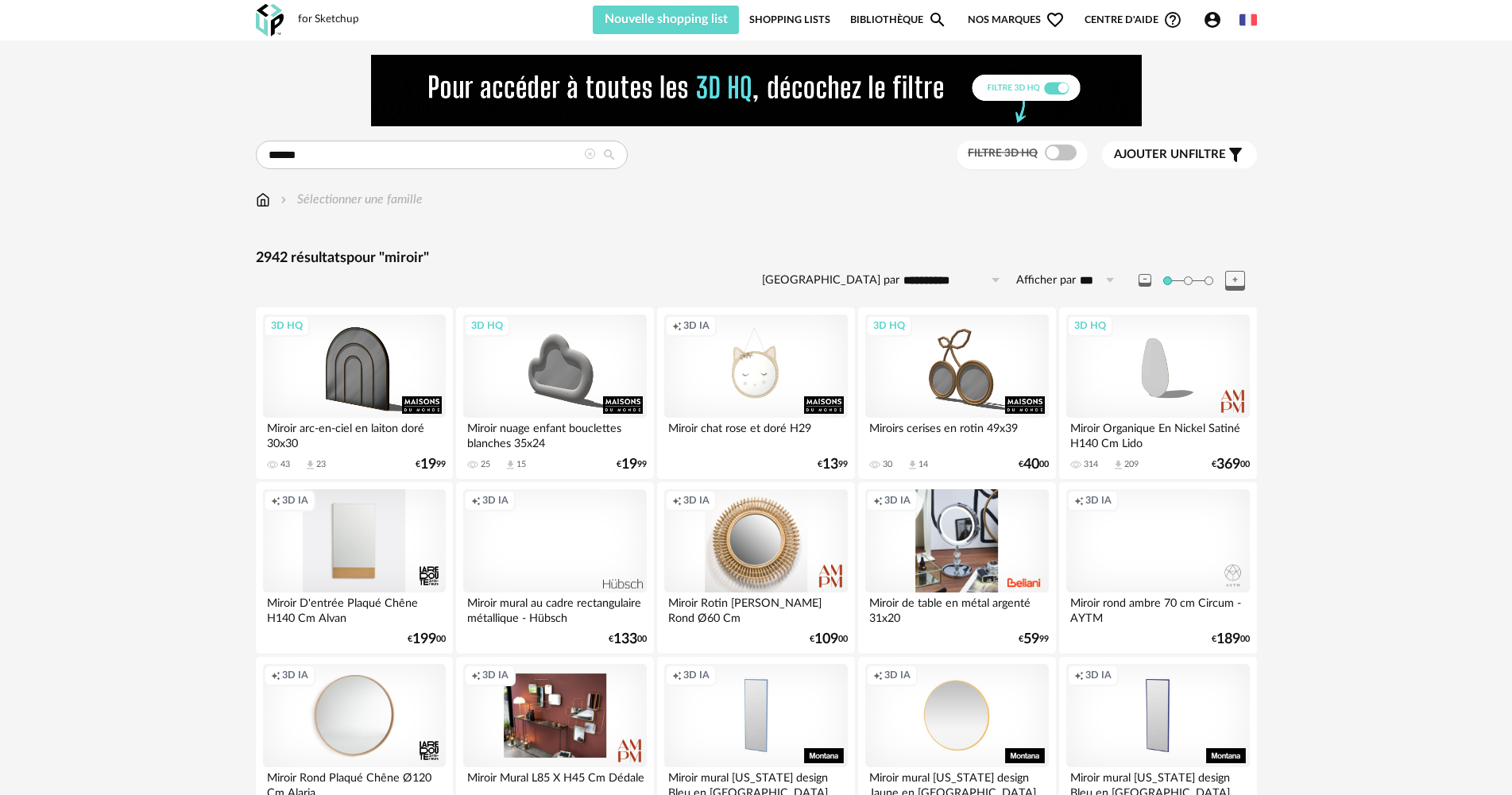
click at [1053, 160] on span at bounding box center [1060, 152] width 31 height 16
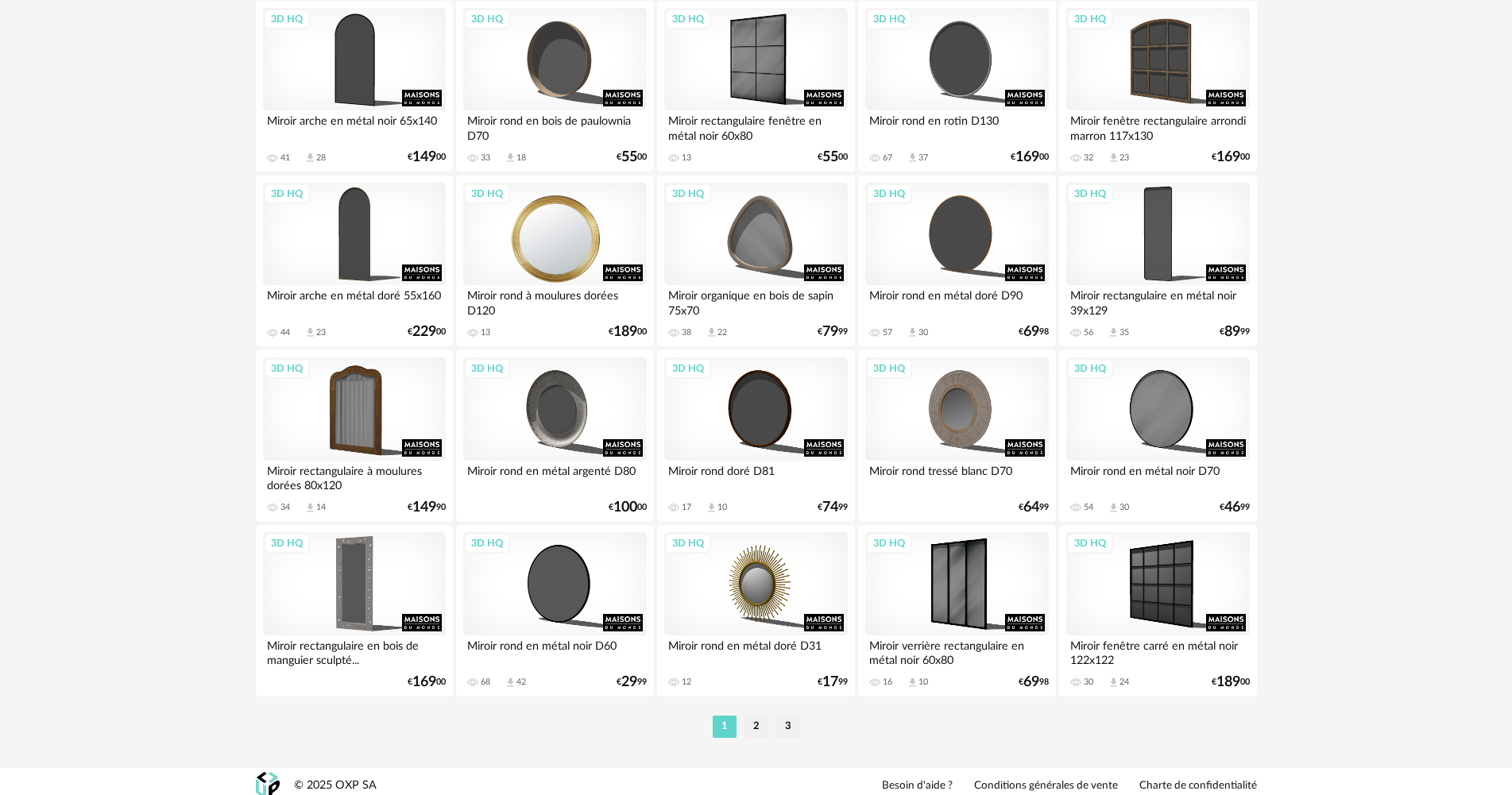
scroll to position [3113, 0]
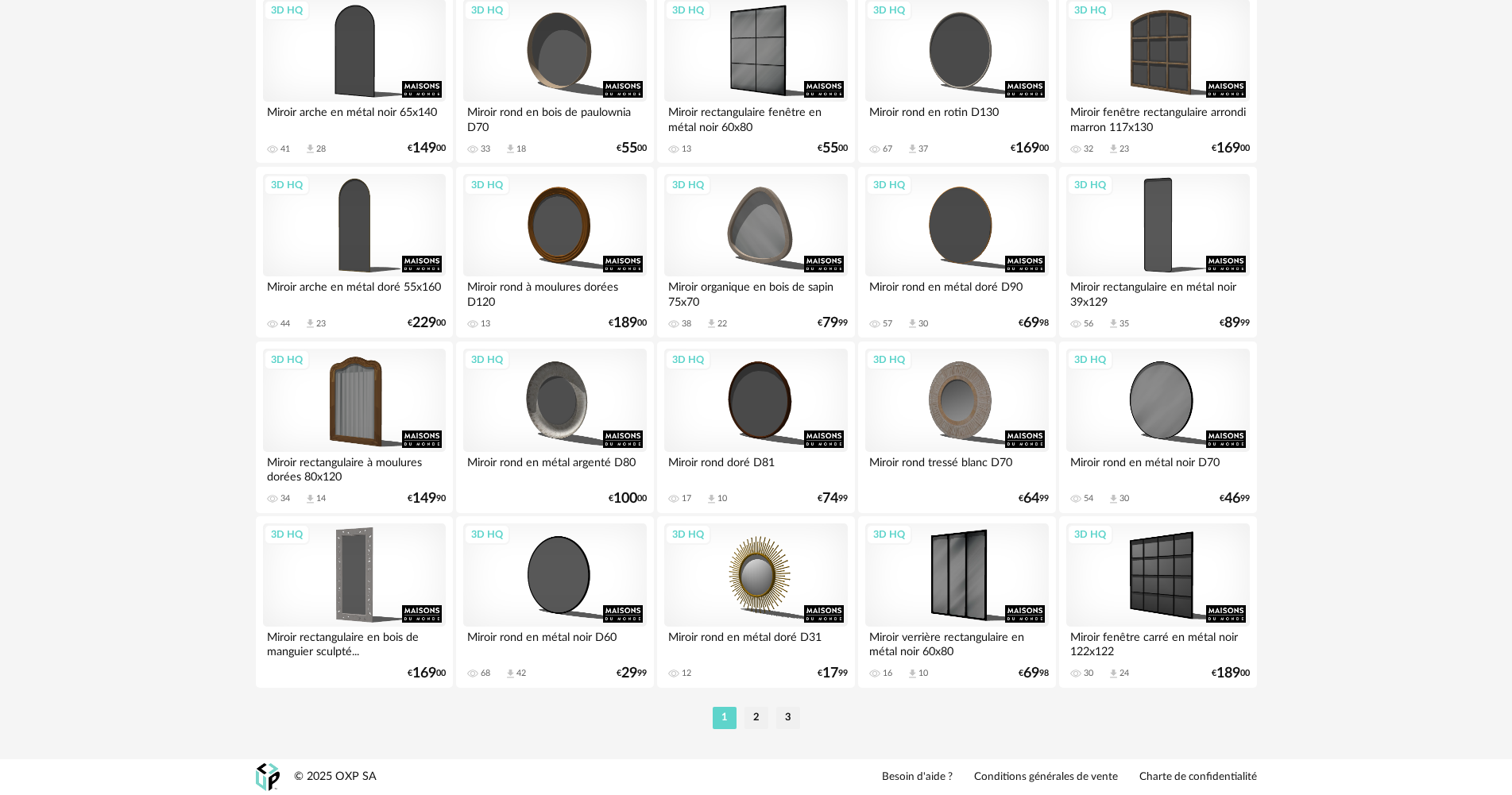
click at [746, 715] on li "2" at bounding box center [756, 718] width 24 height 22
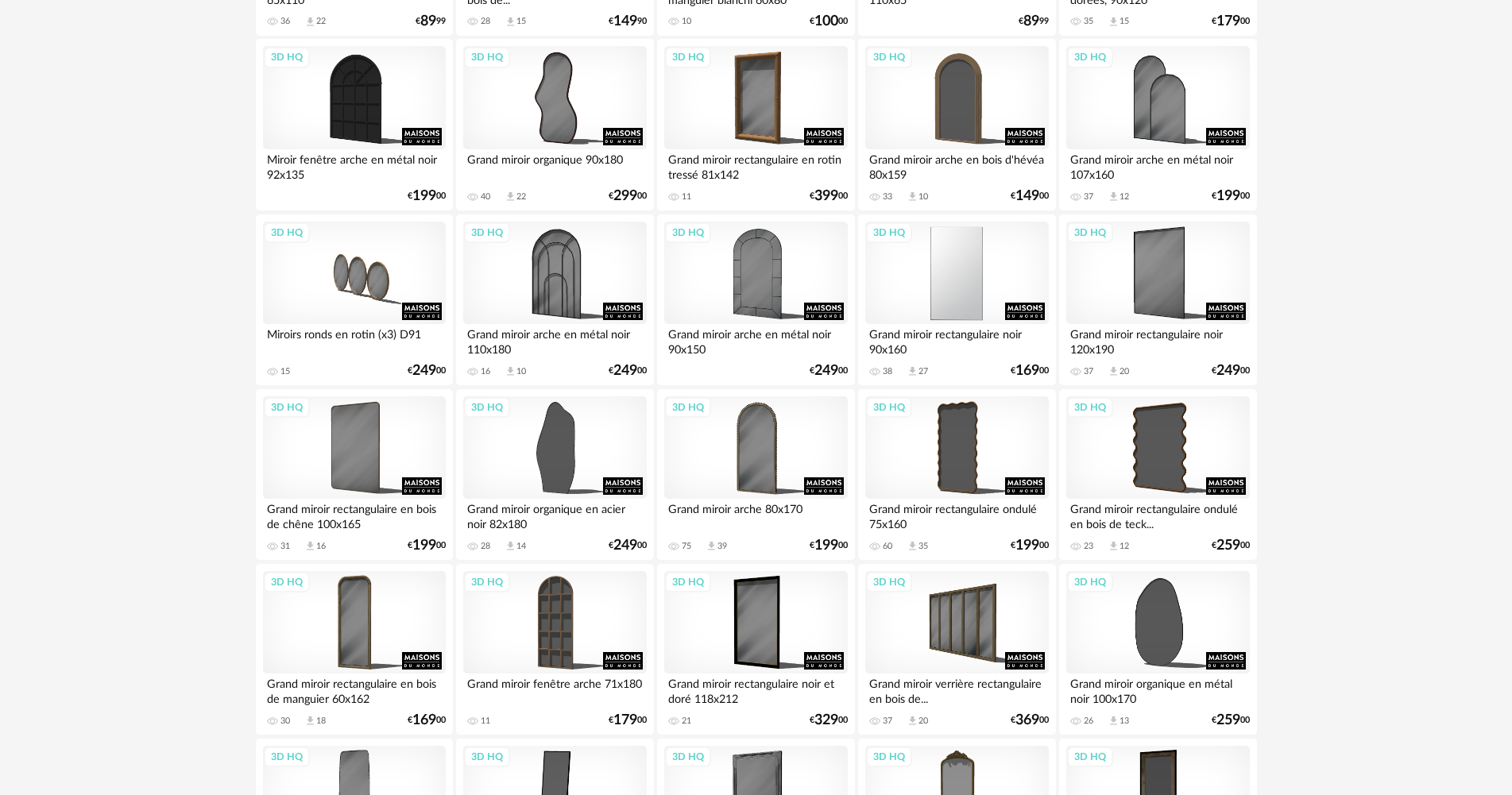
scroll to position [635, 0]
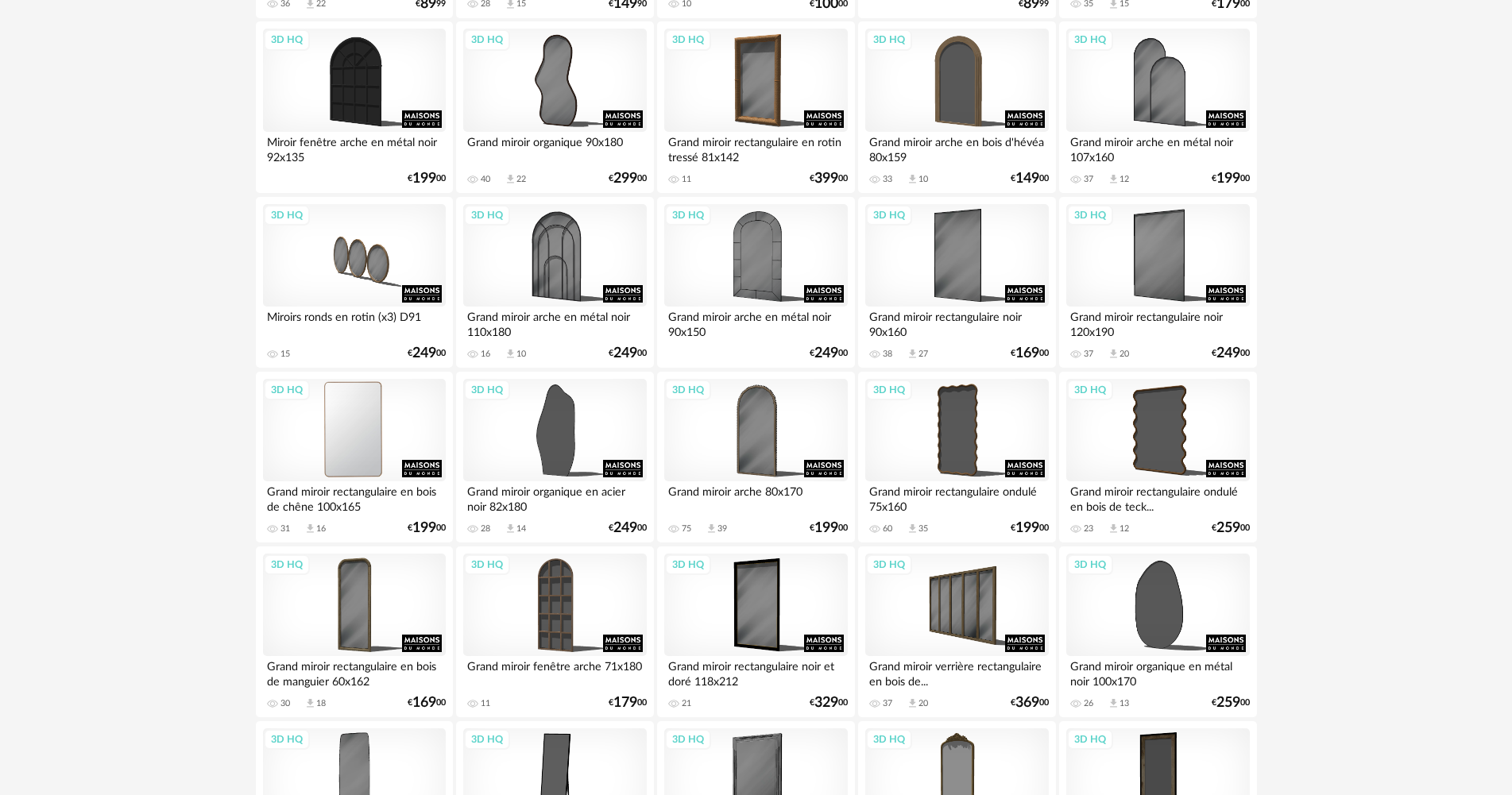
click at [382, 427] on div "3D HQ" at bounding box center [355, 430] width 183 height 103
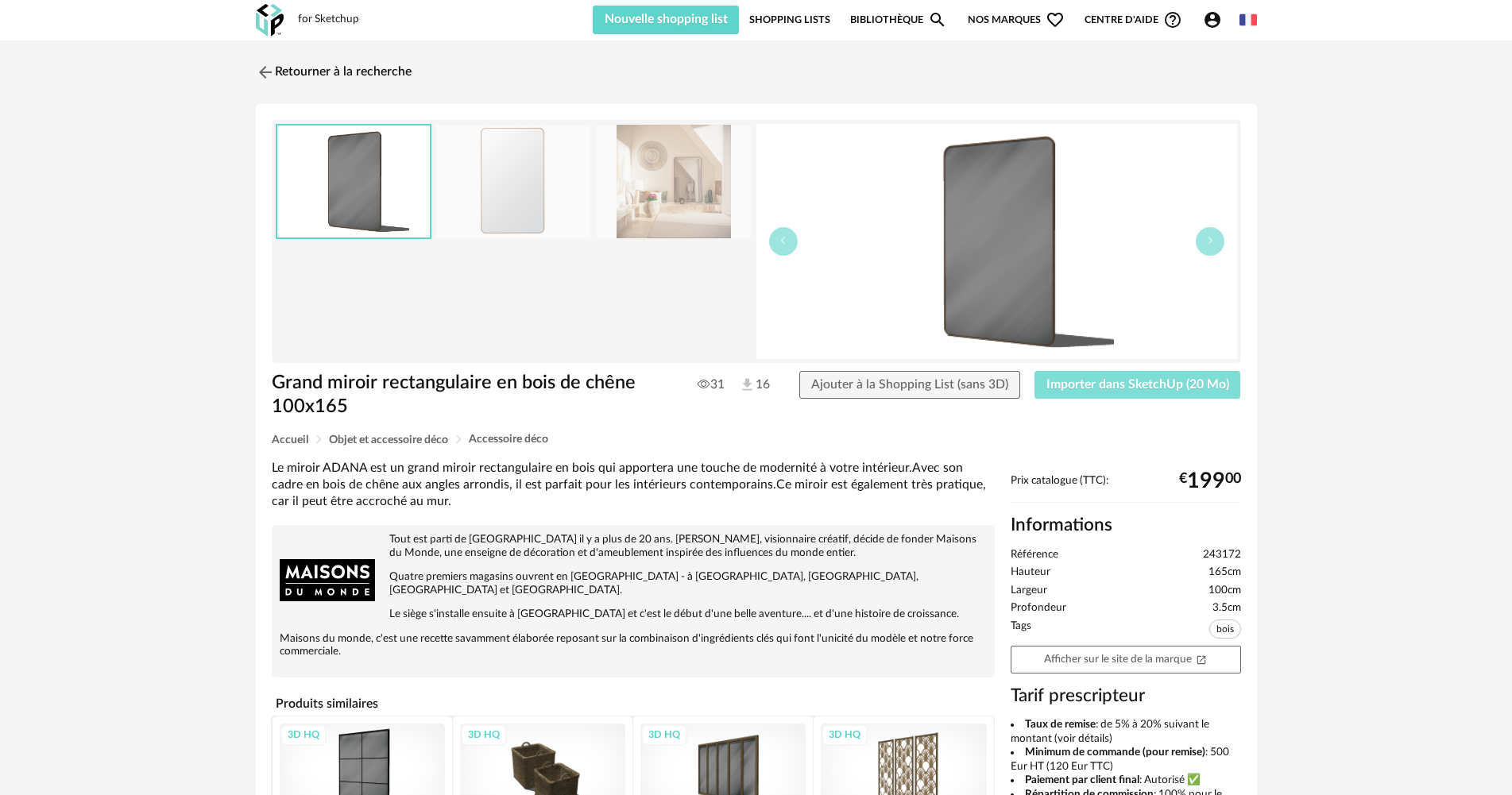
click at [1095, 394] on button "Importer dans SketchUp (20 Mo)" at bounding box center [1138, 385] width 207 height 29
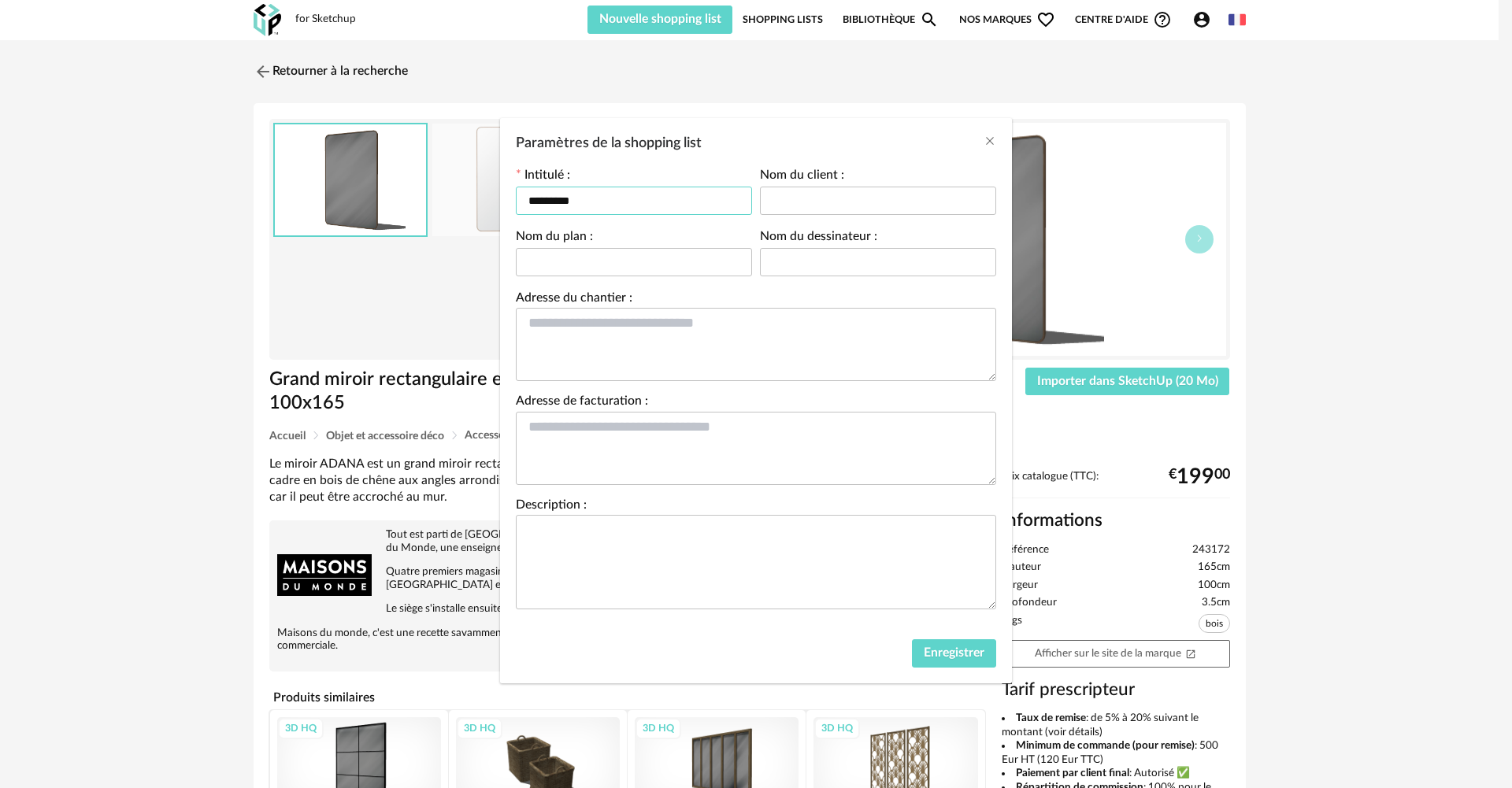
click at [656, 200] on input "*********" at bounding box center [633, 200] width 236 height 28
click at [945, 656] on span "Enregistrer" at bounding box center [954, 653] width 60 height 13
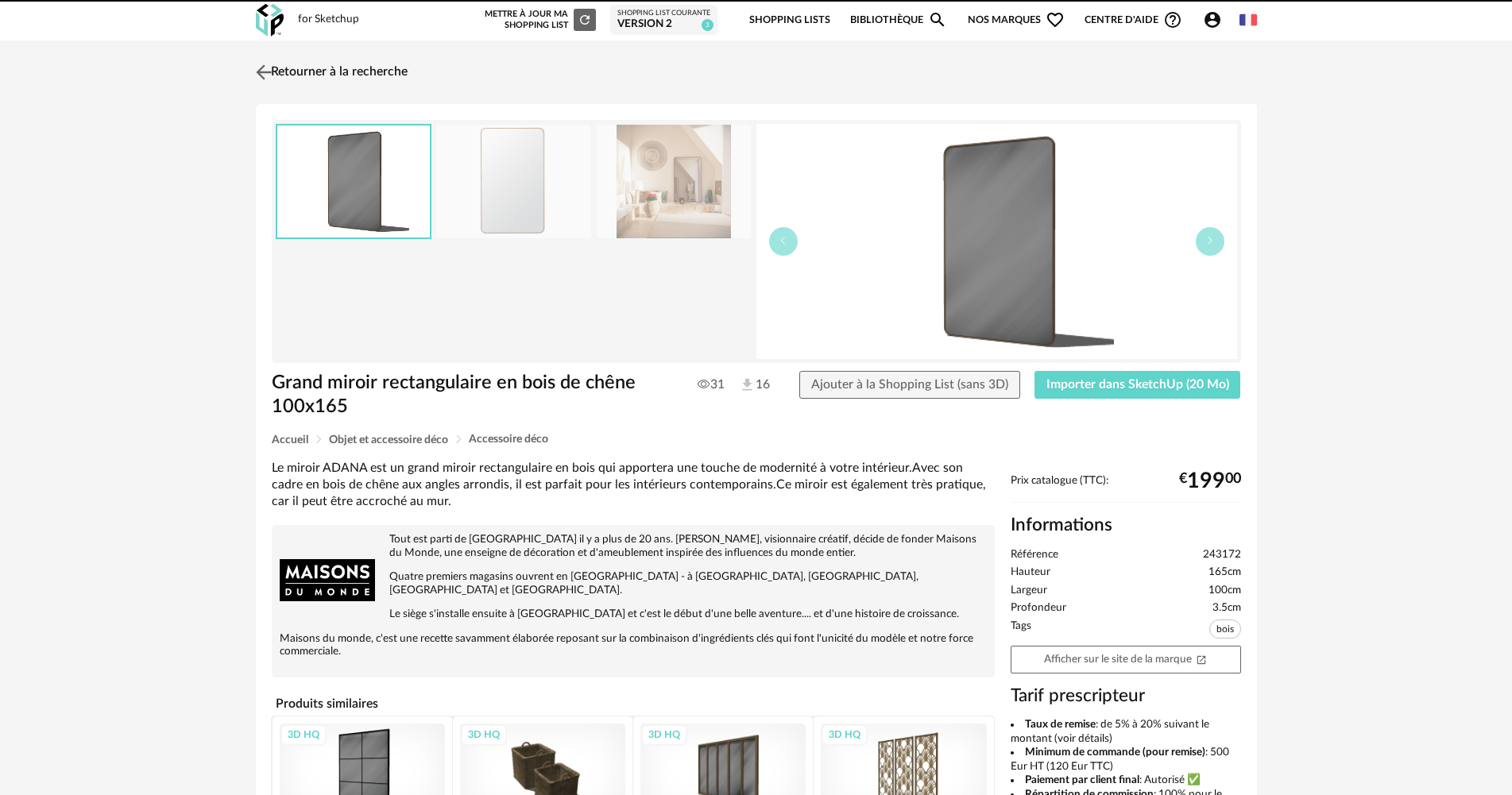
click at [358, 63] on link "Retourner à la recherche" at bounding box center [330, 72] width 156 height 35
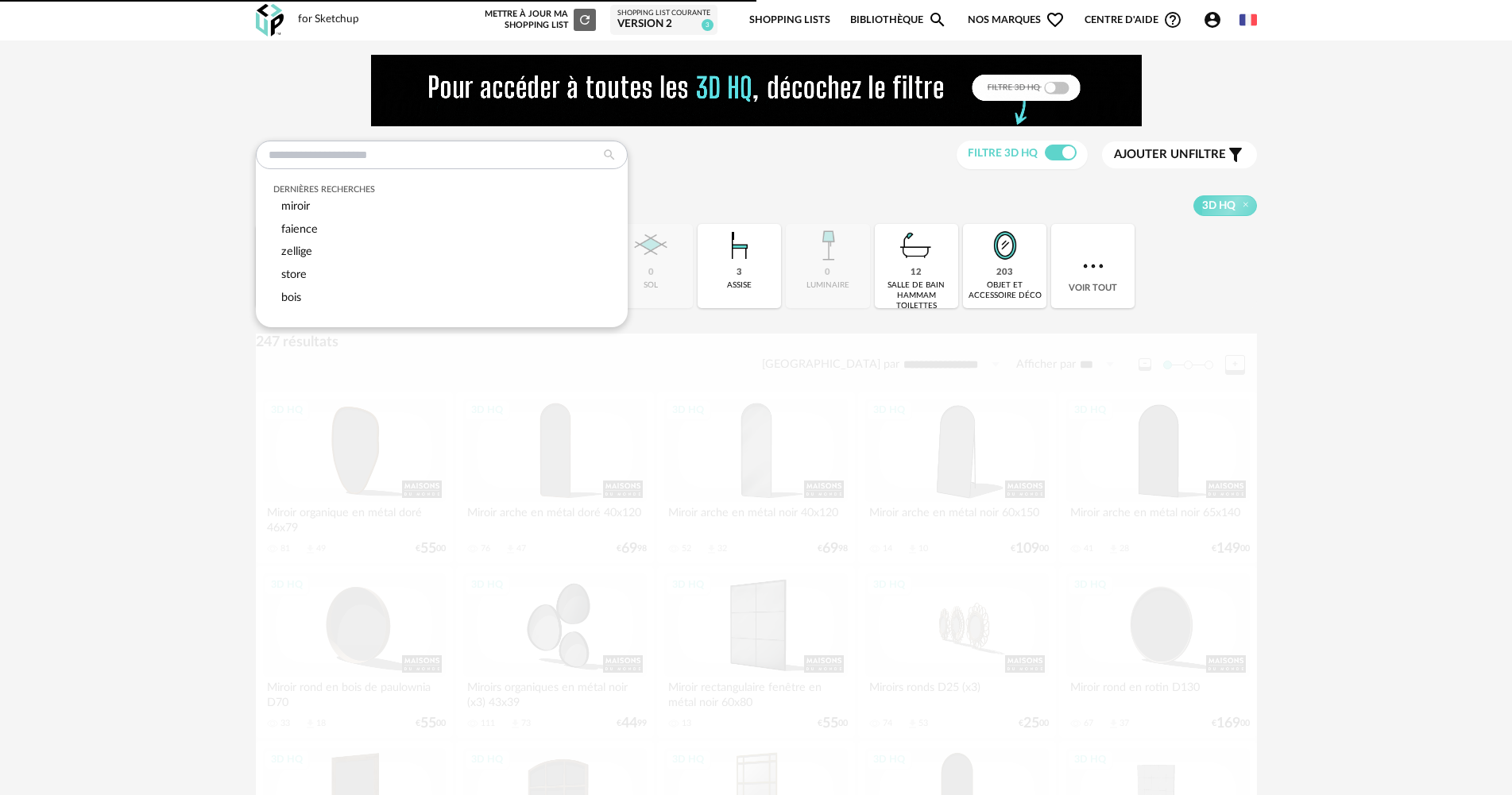
click at [392, 154] on input "text" at bounding box center [442, 154] width 372 height 29
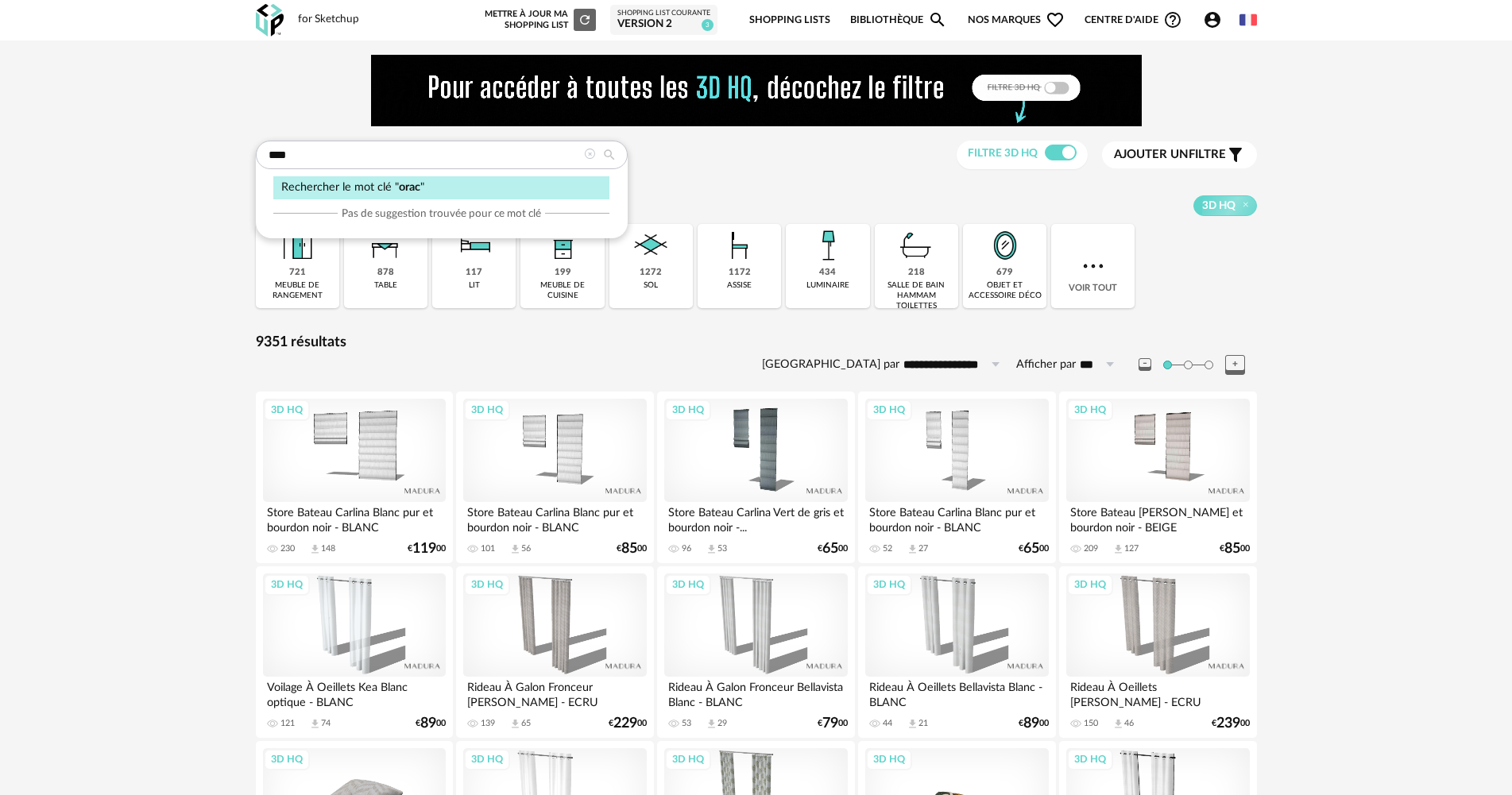
type input "****"
type input "**********"
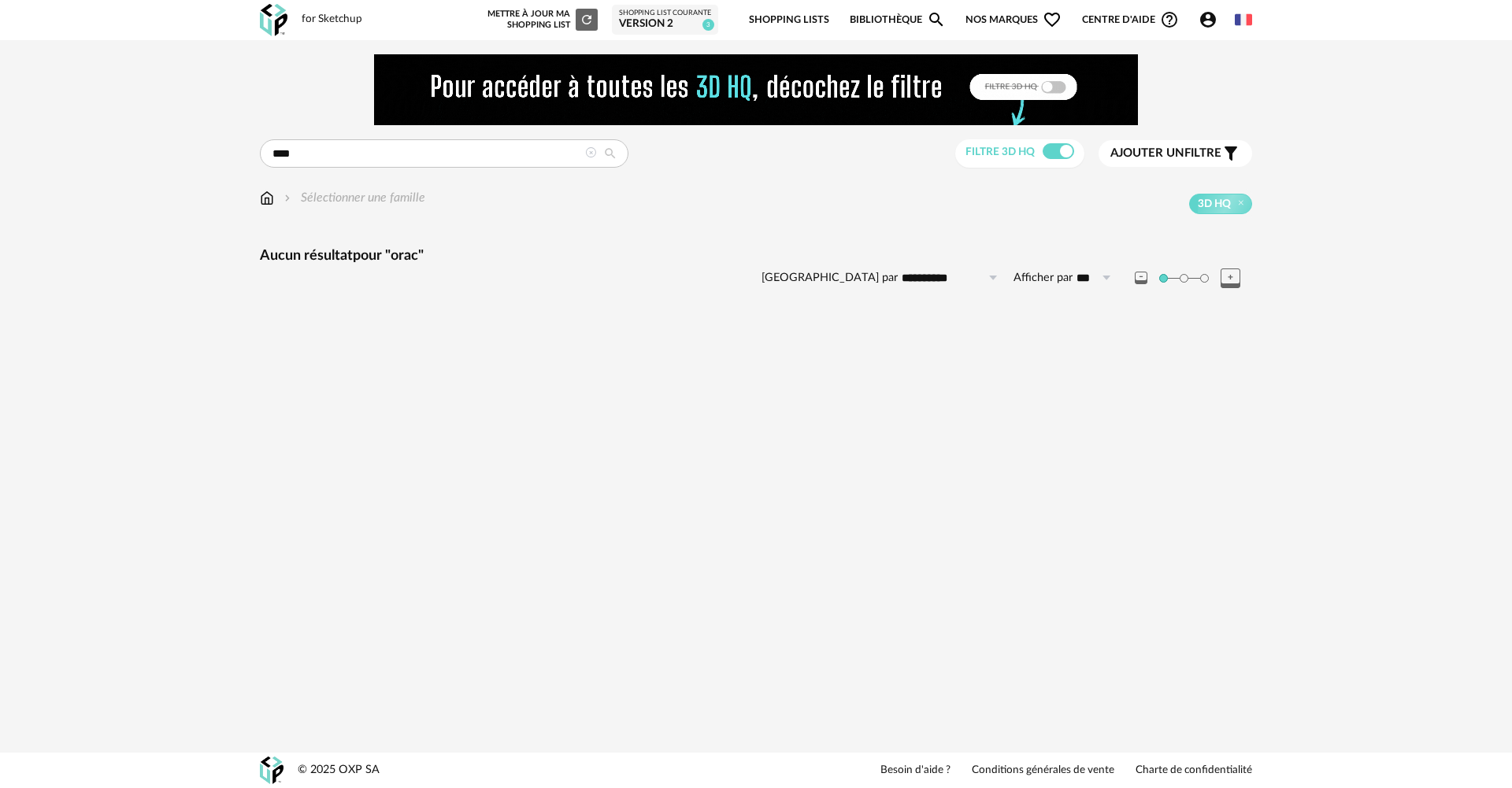
drag, startPoint x: 380, startPoint y: 147, endPoint x: 189, endPoint y: 157, distance: 191.3
click at [189, 157] on div "**********" at bounding box center [756, 187] width 1512 height 294
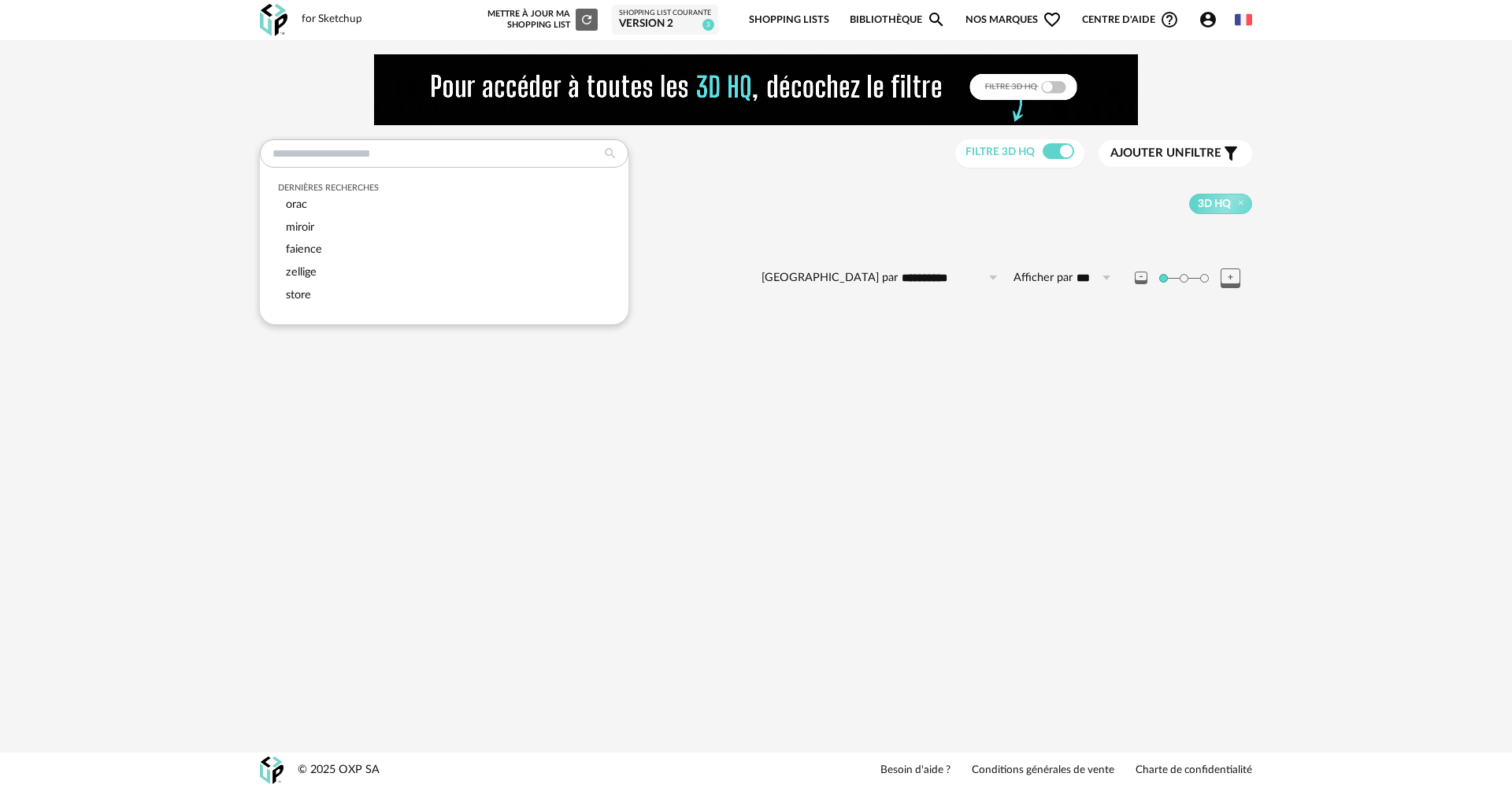
drag, startPoint x: 876, startPoint y: 367, endPoint x: 220, endPoint y: 362, distance: 656.0
click at [872, 365] on div "**********" at bounding box center [756, 394] width 1512 height 788
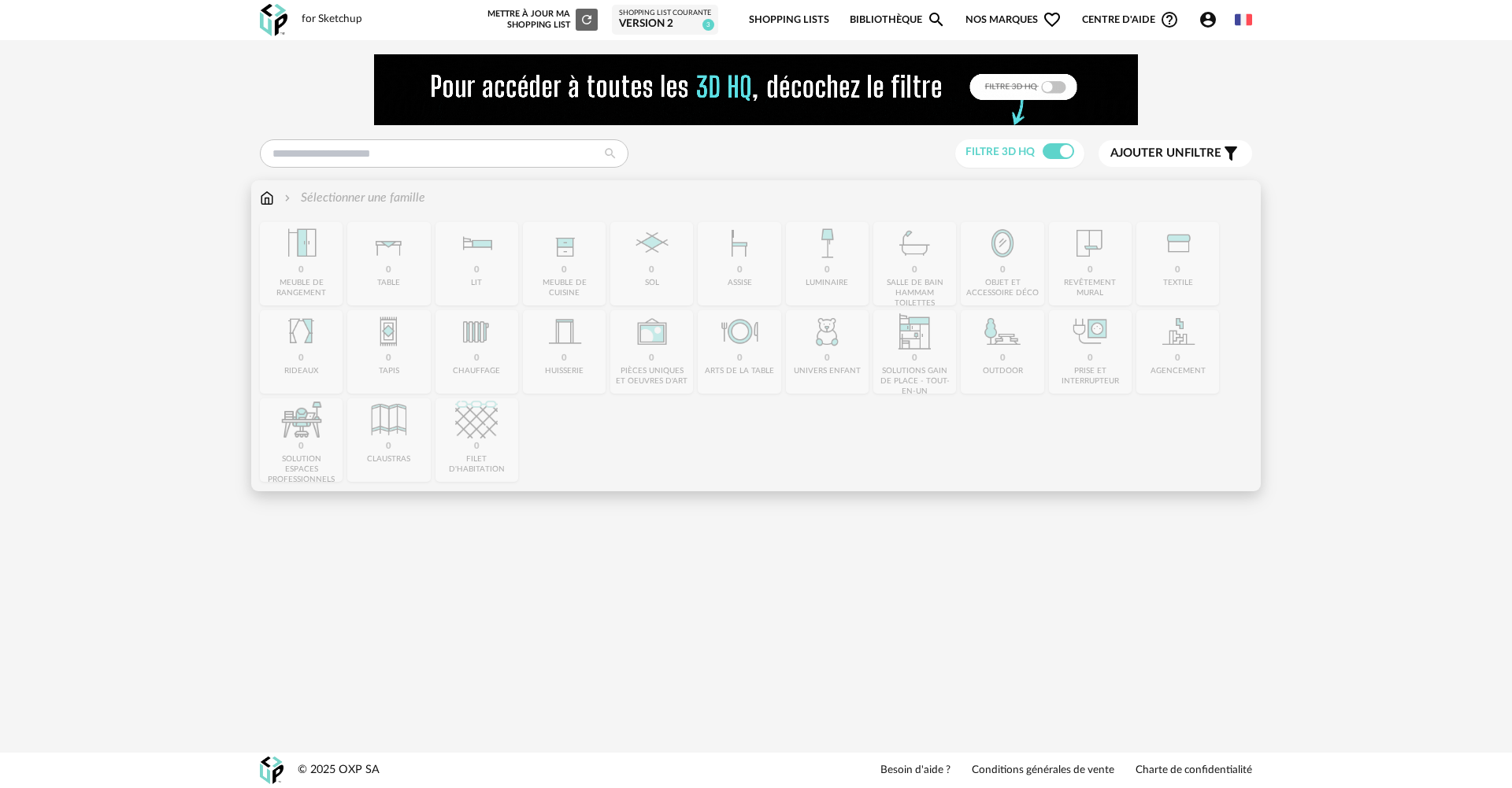
drag, startPoint x: 289, startPoint y: 194, endPoint x: 207, endPoint y: 201, distance: 82.3
click at [288, 194] on img at bounding box center [287, 198] width 13 height 18
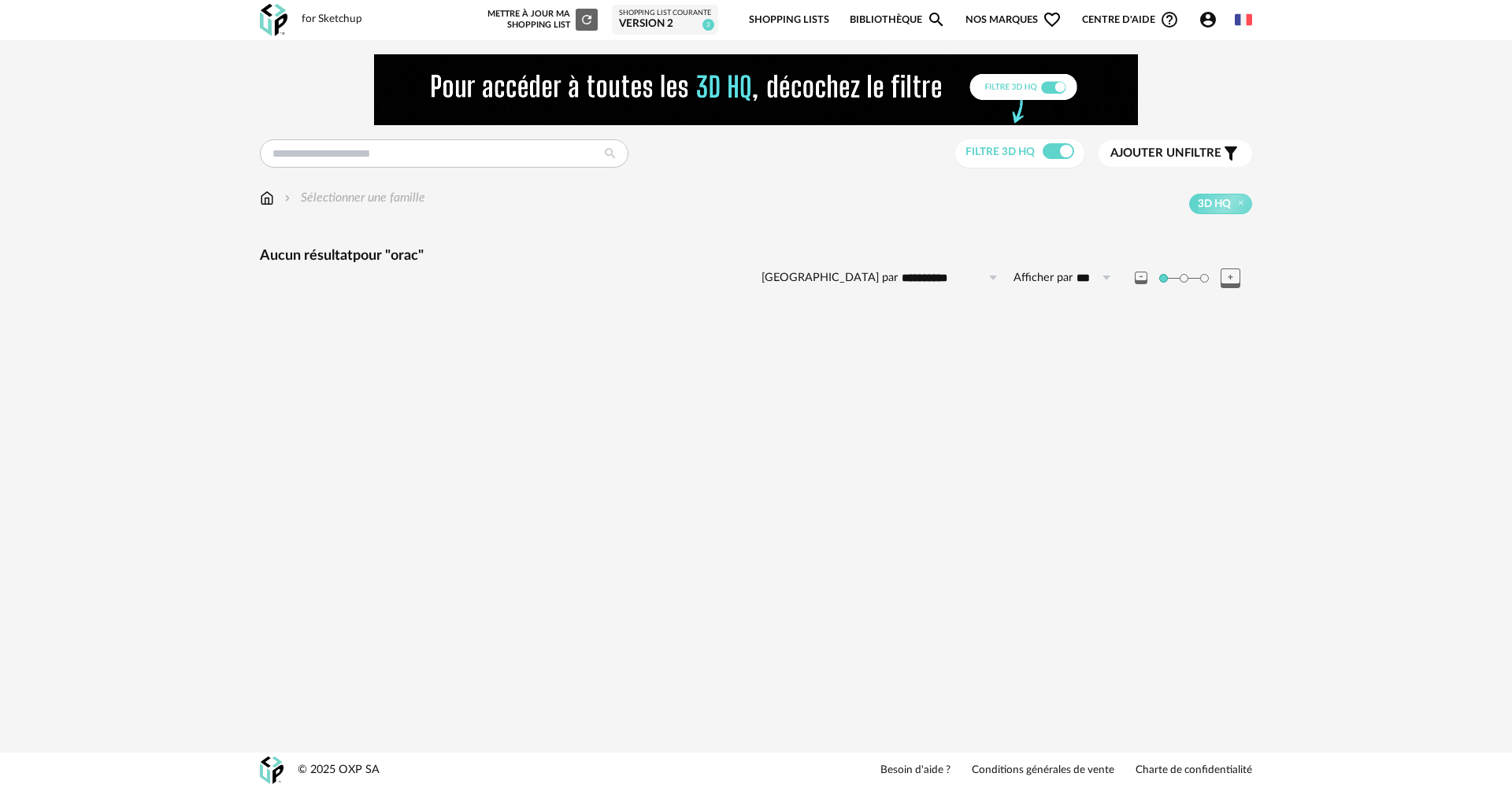
click at [261, 200] on div "**********" at bounding box center [755, 193] width 1021 height 279
click at [268, 200] on img at bounding box center [266, 198] width 14 height 18
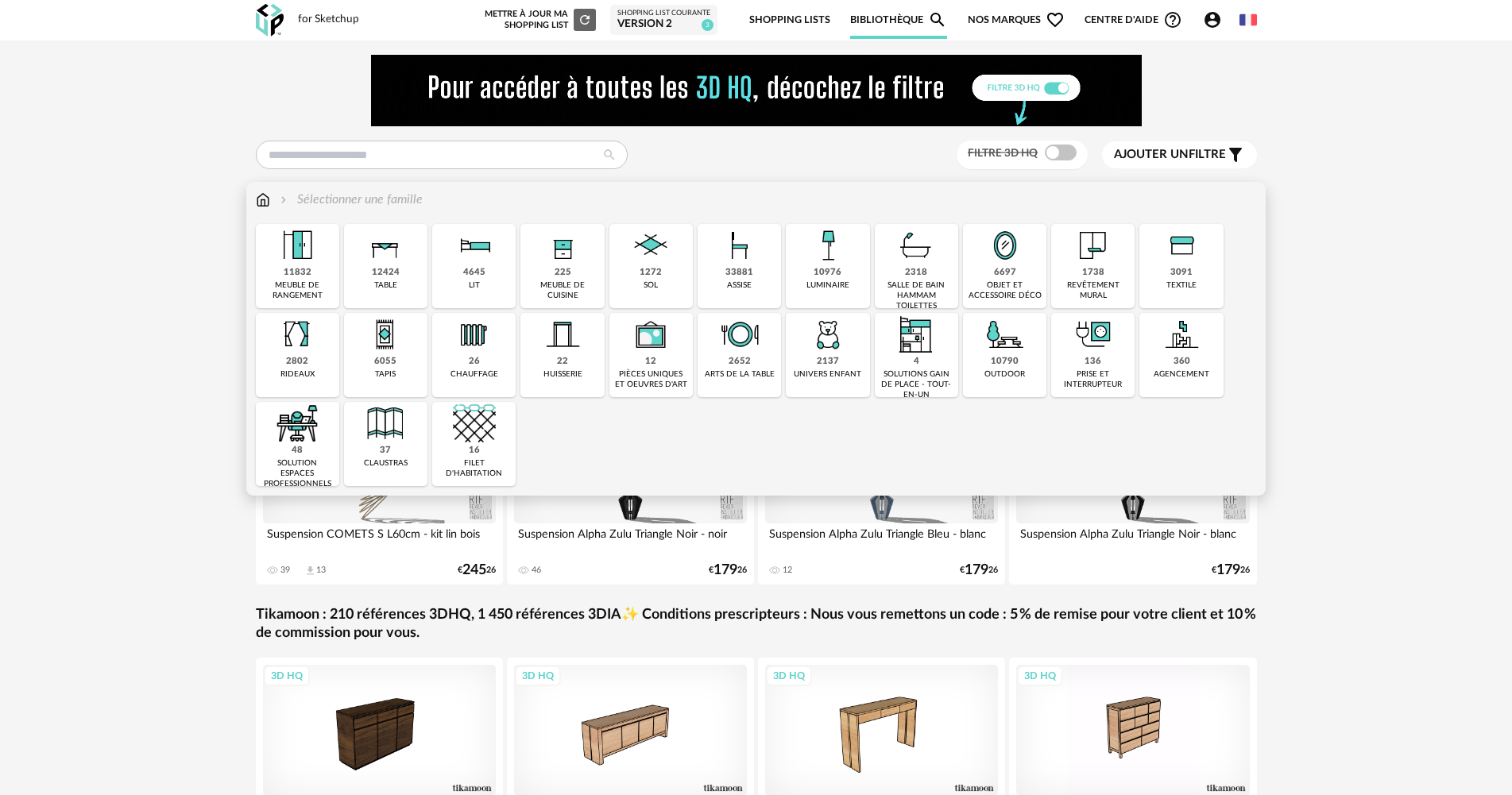
click at [1088, 276] on div "1738" at bounding box center [1094, 272] width 22 height 12
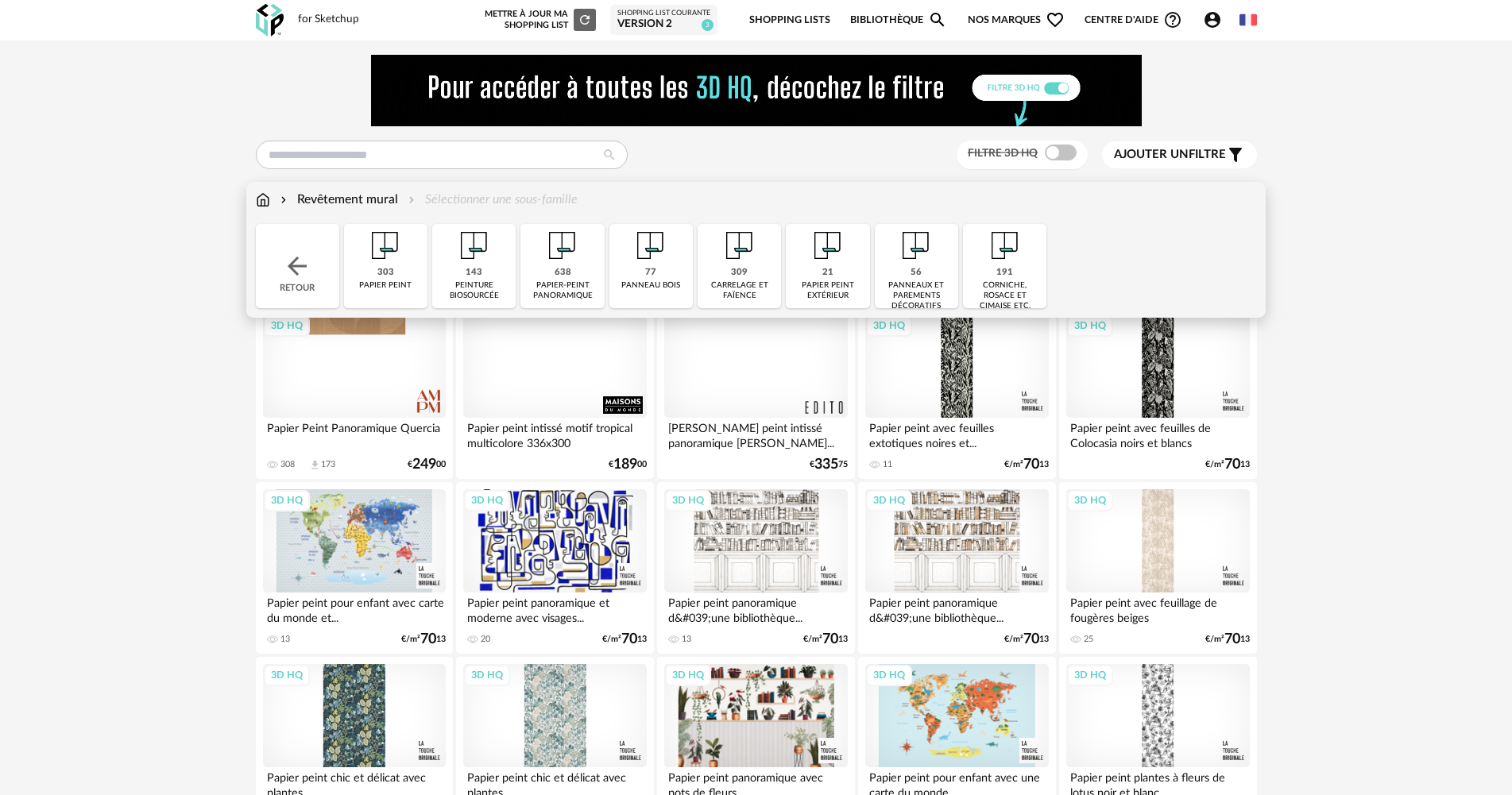
click at [913, 299] on div "panneaux et parements décoratifs" at bounding box center [916, 296] width 74 height 31
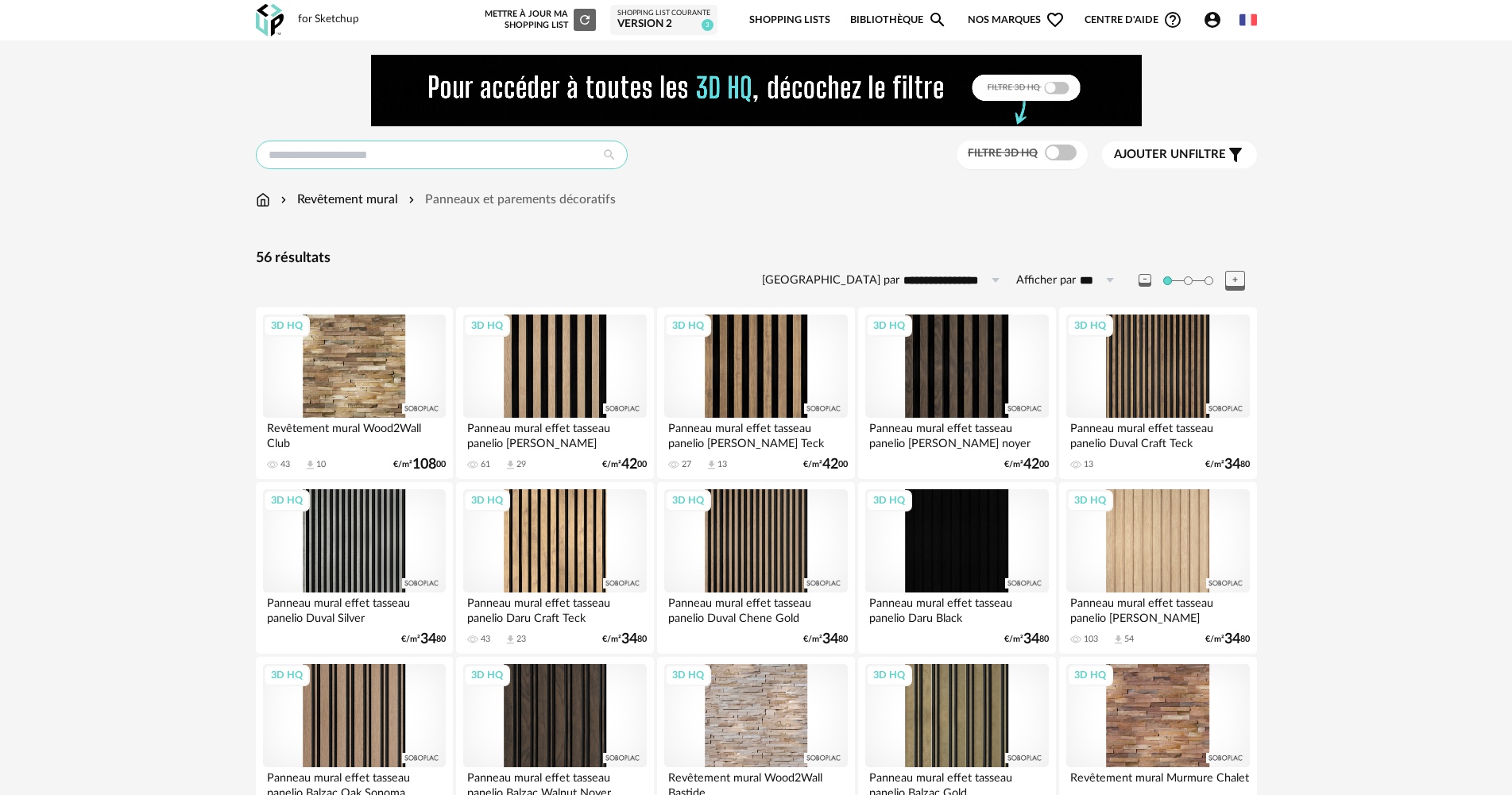
click at [350, 145] on input "text" at bounding box center [442, 154] width 372 height 29
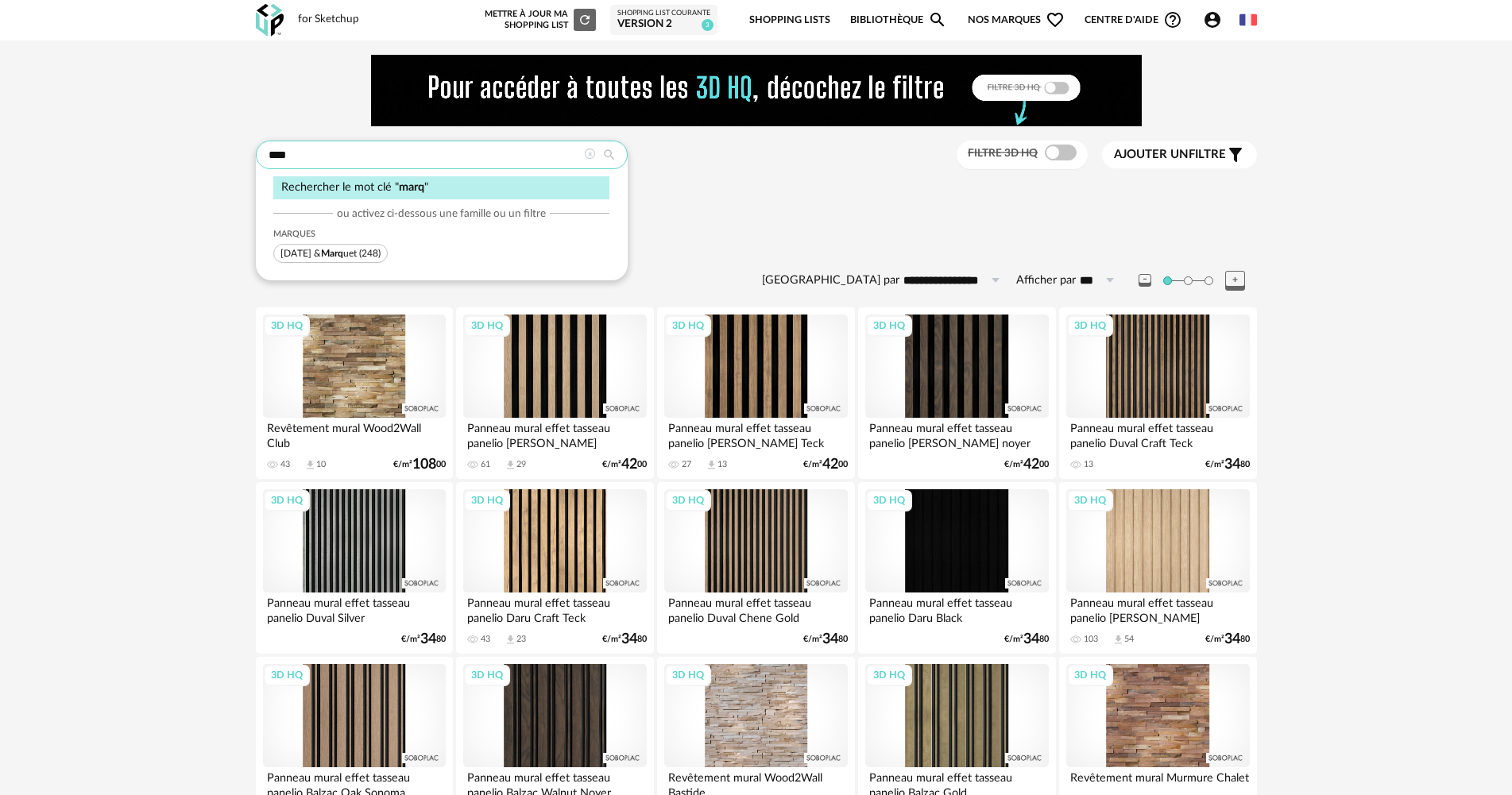
type input "****"
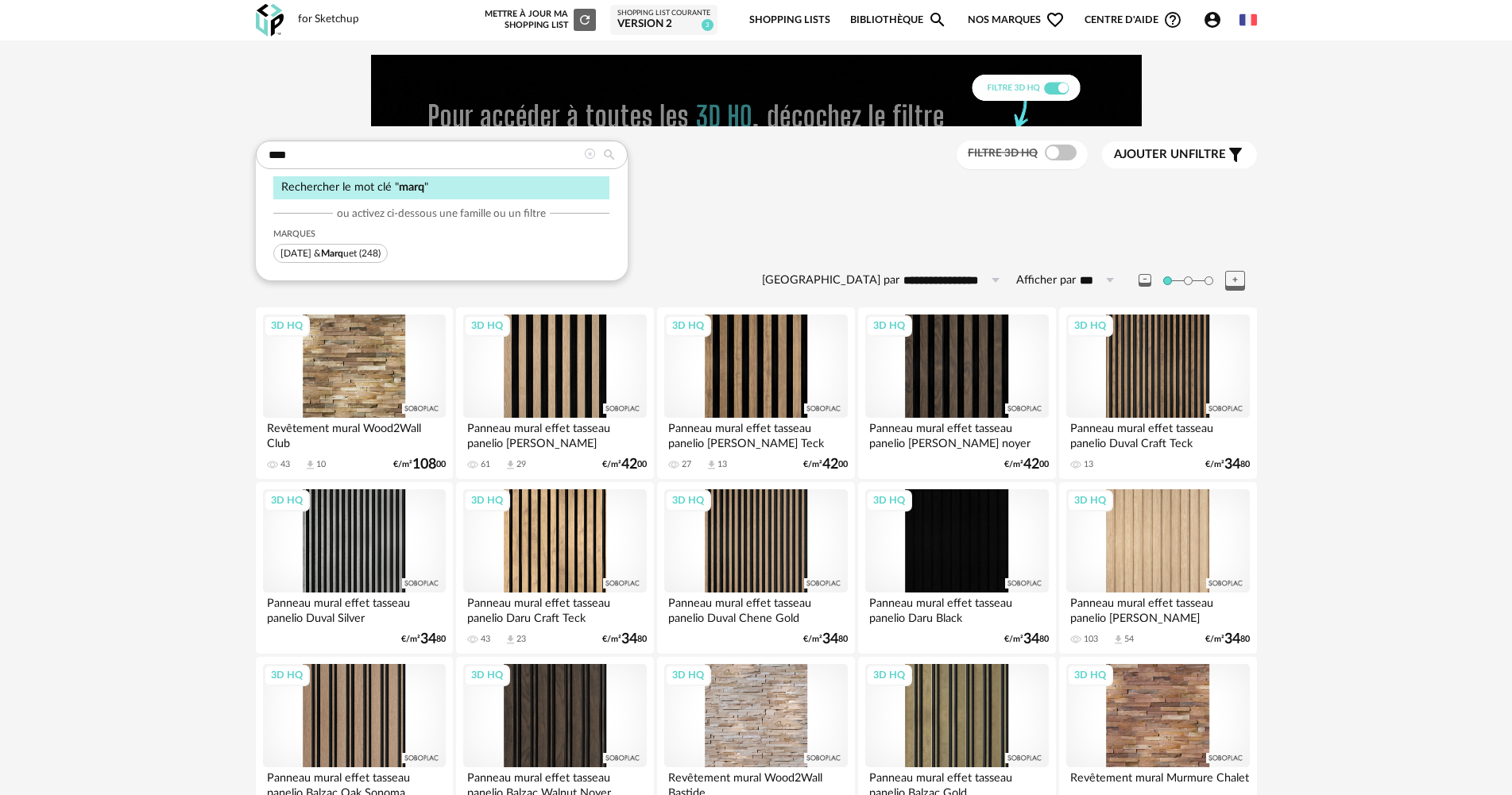
click at [349, 249] on span "Noël & Marq uet (248)" at bounding box center [331, 253] width 115 height 19
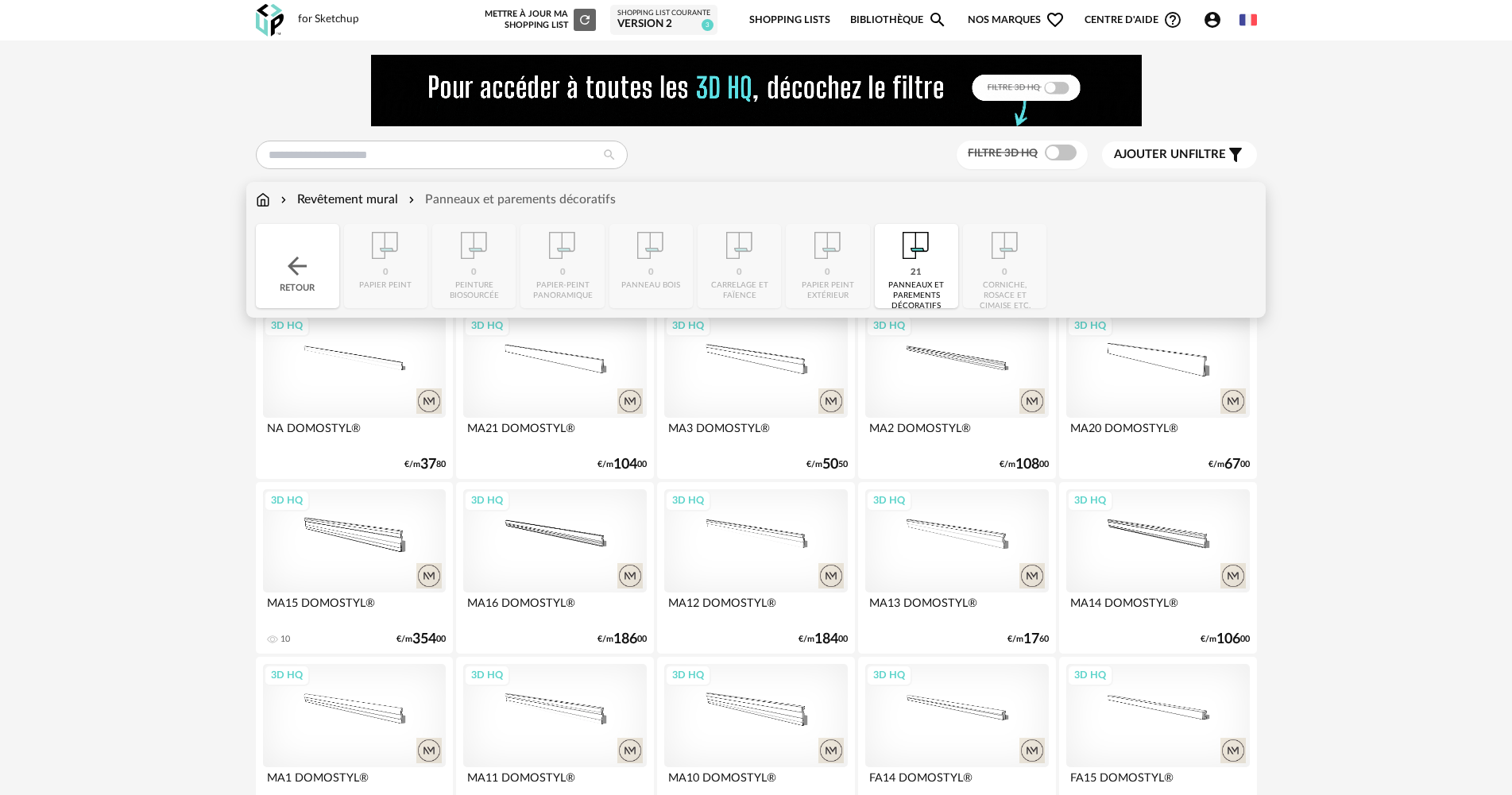
click at [260, 203] on img at bounding box center [262, 199] width 14 height 18
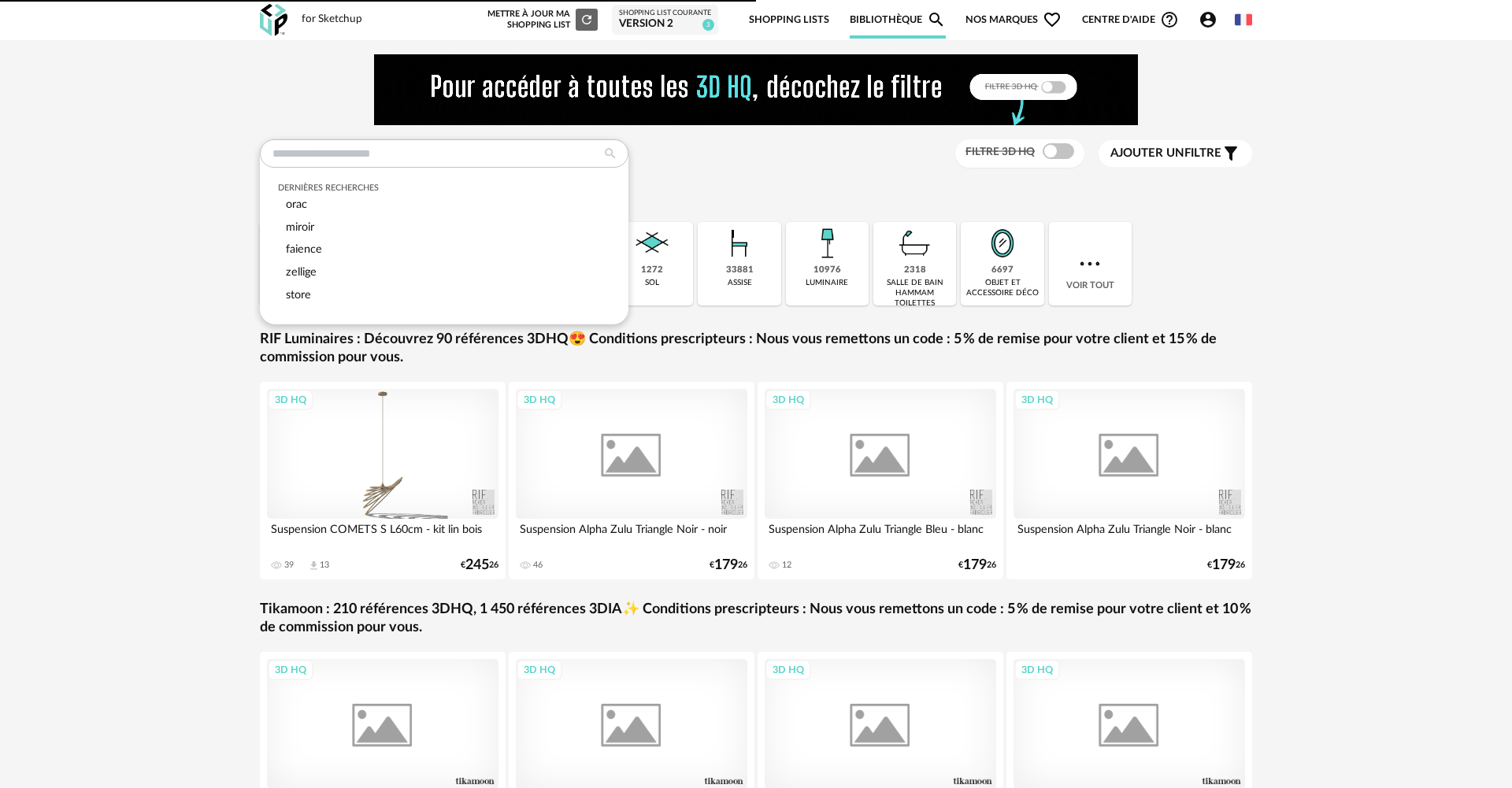
click at [394, 148] on input "text" at bounding box center [444, 153] width 369 height 28
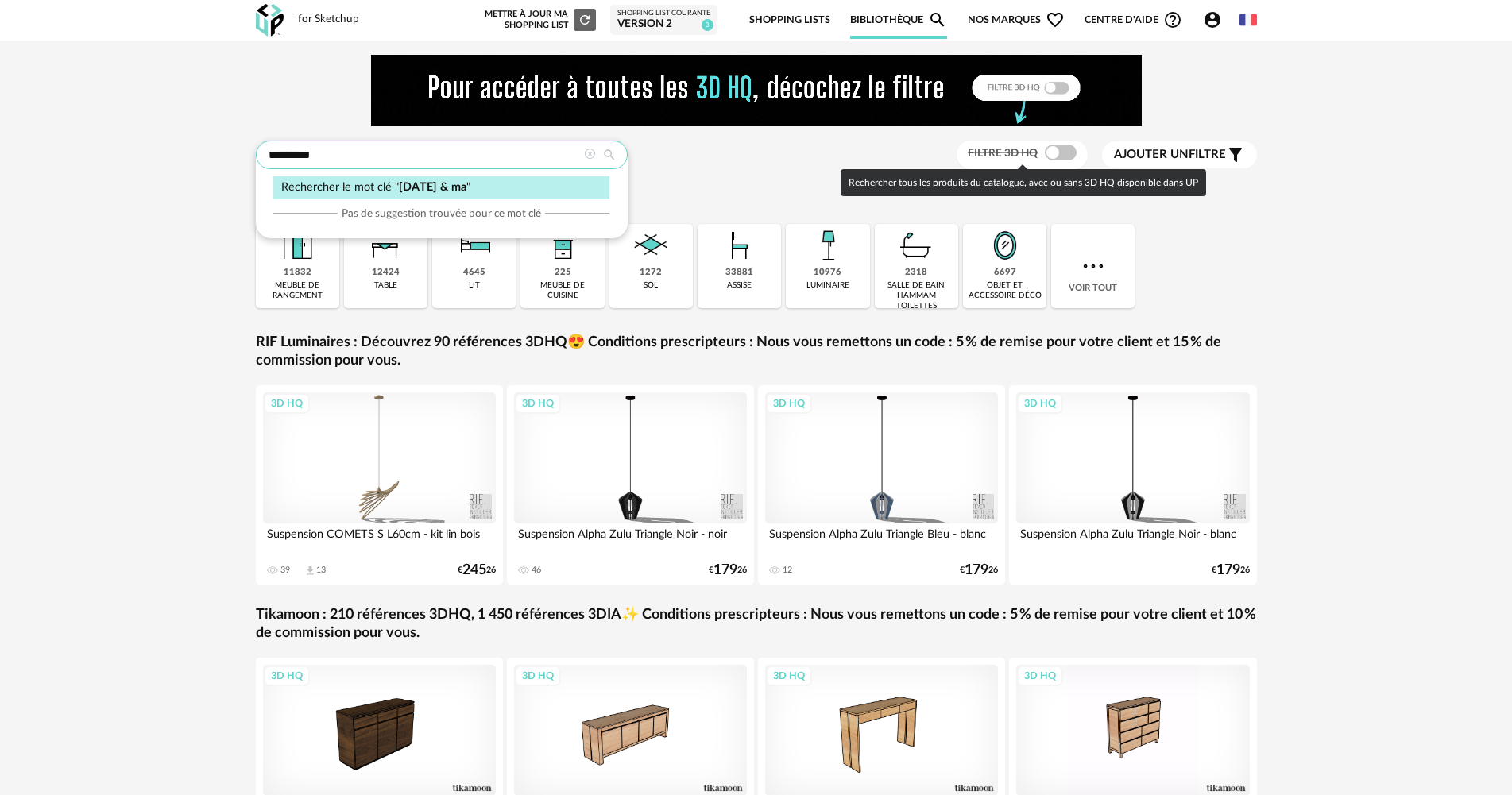
click at [427, 163] on input "*********" at bounding box center [442, 154] width 372 height 29
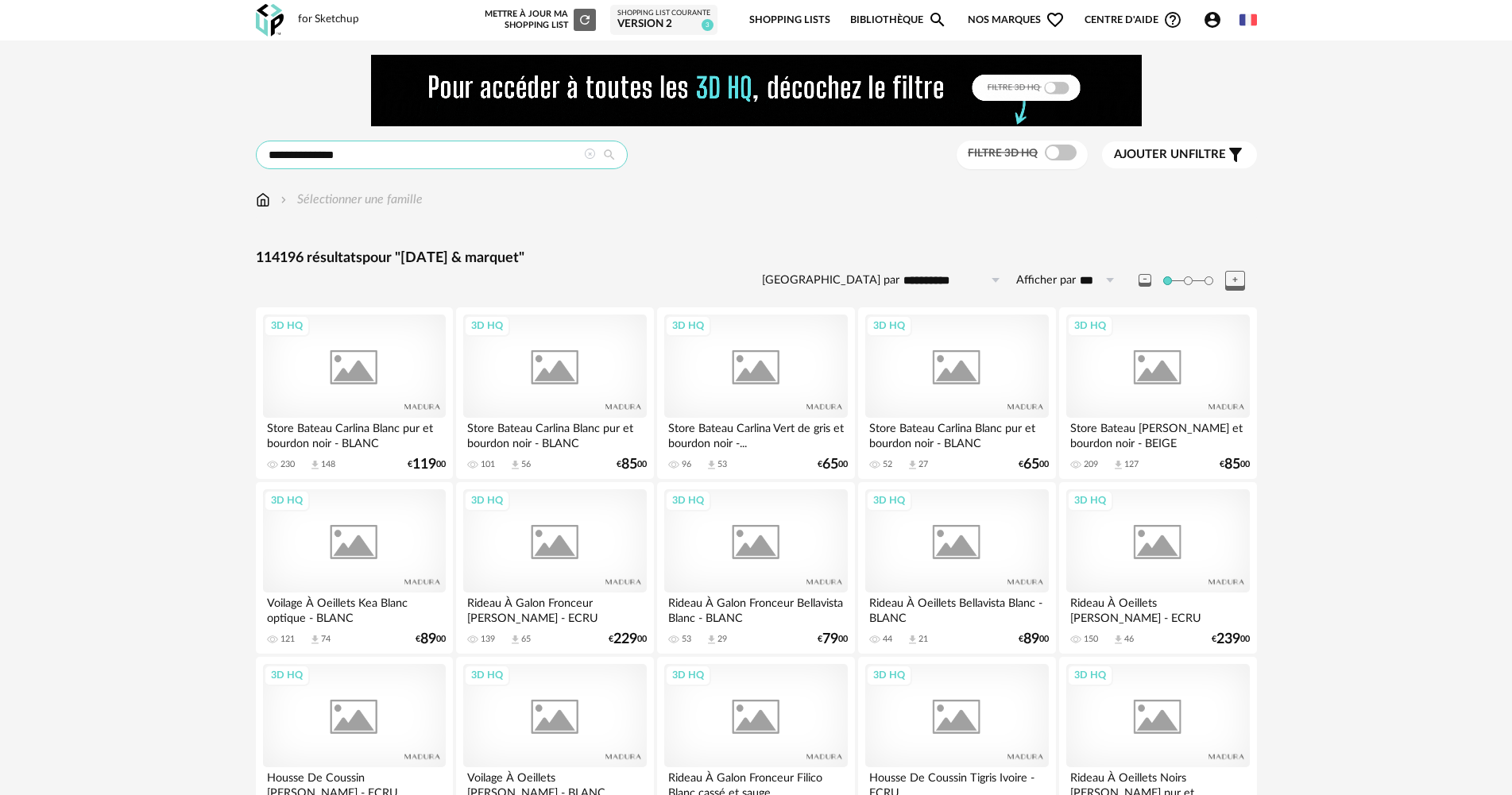
type input "**********"
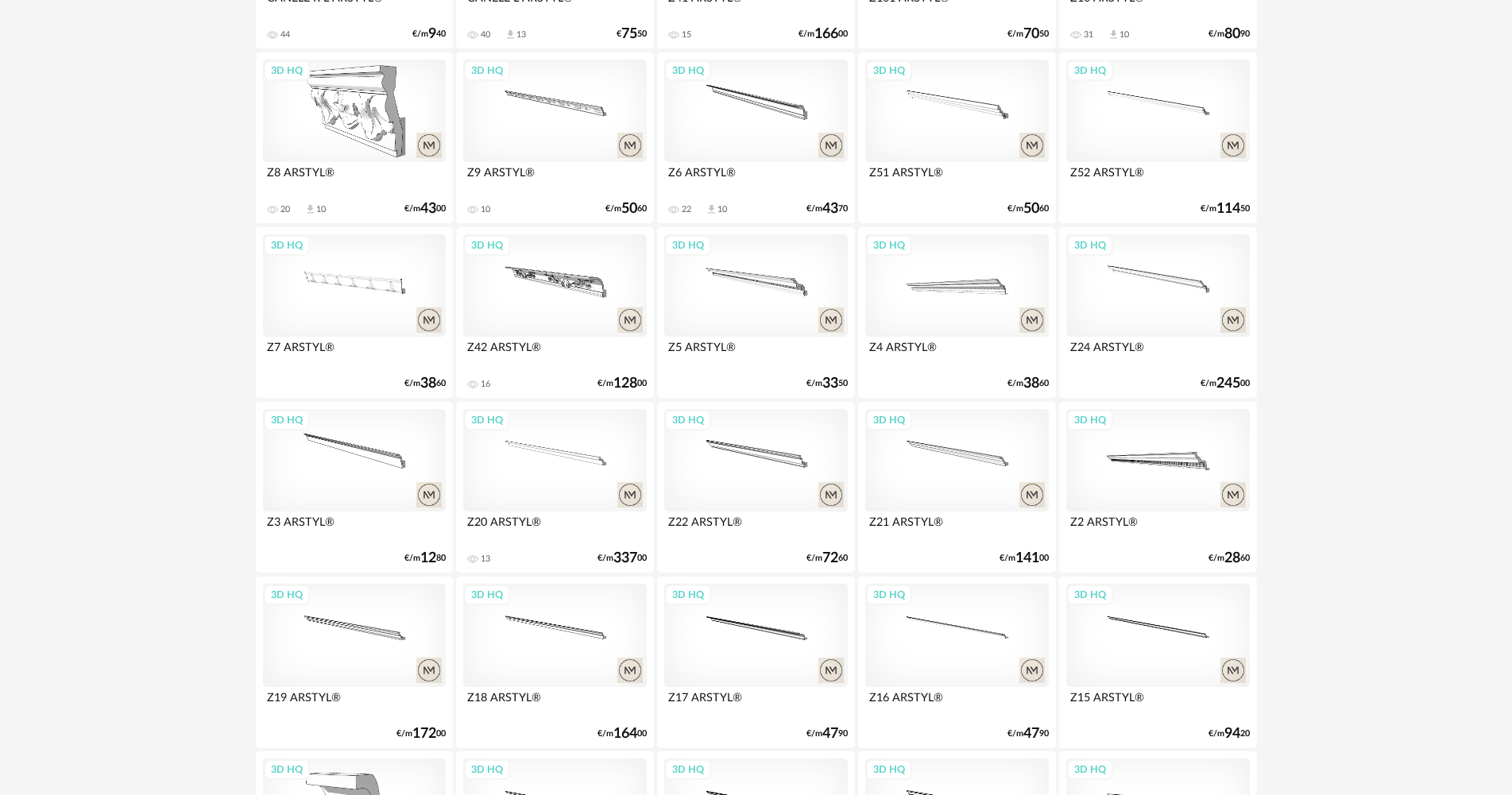
scroll to position [3113, 0]
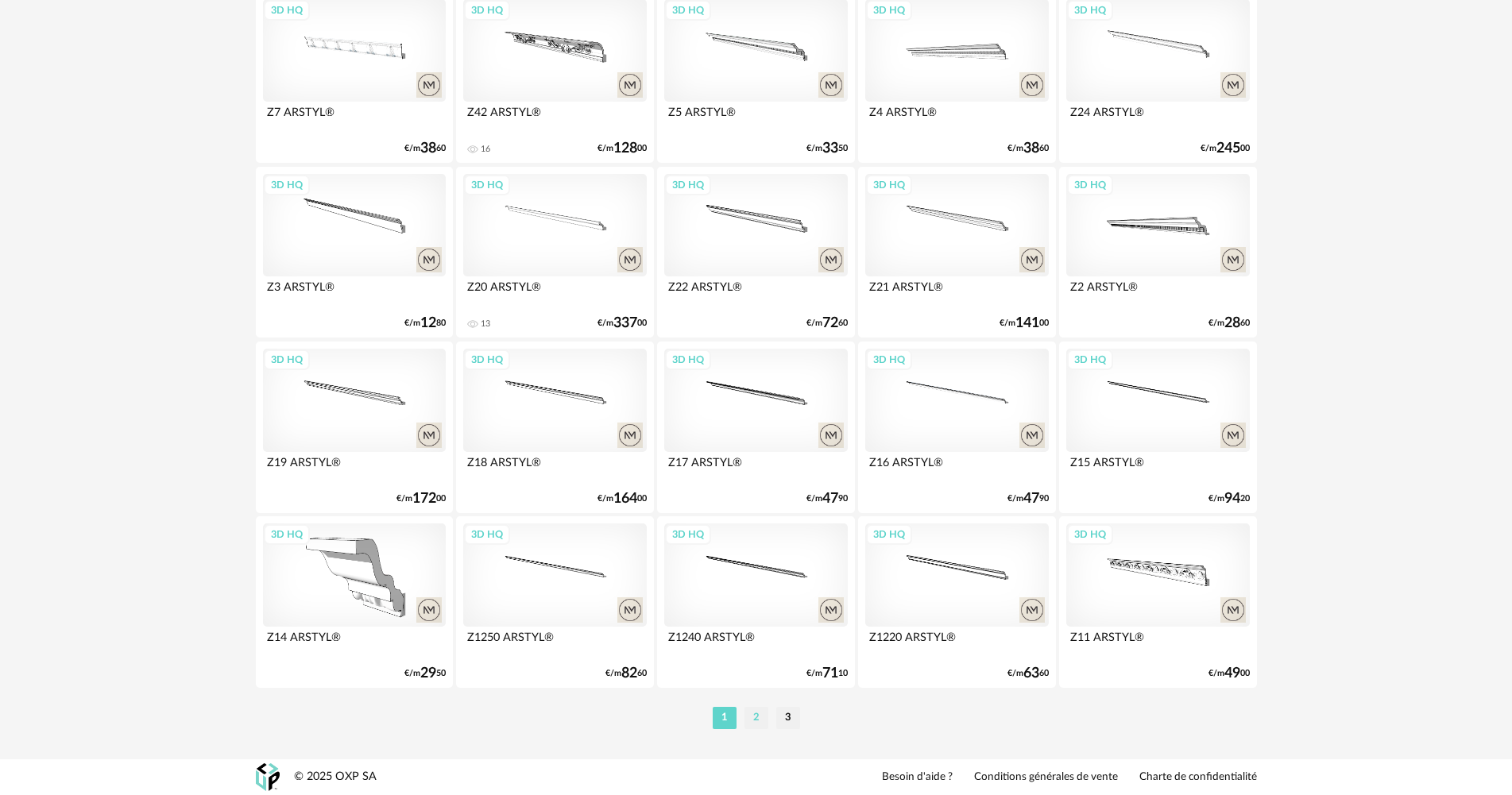
click at [752, 713] on li "2" at bounding box center [756, 718] width 24 height 22
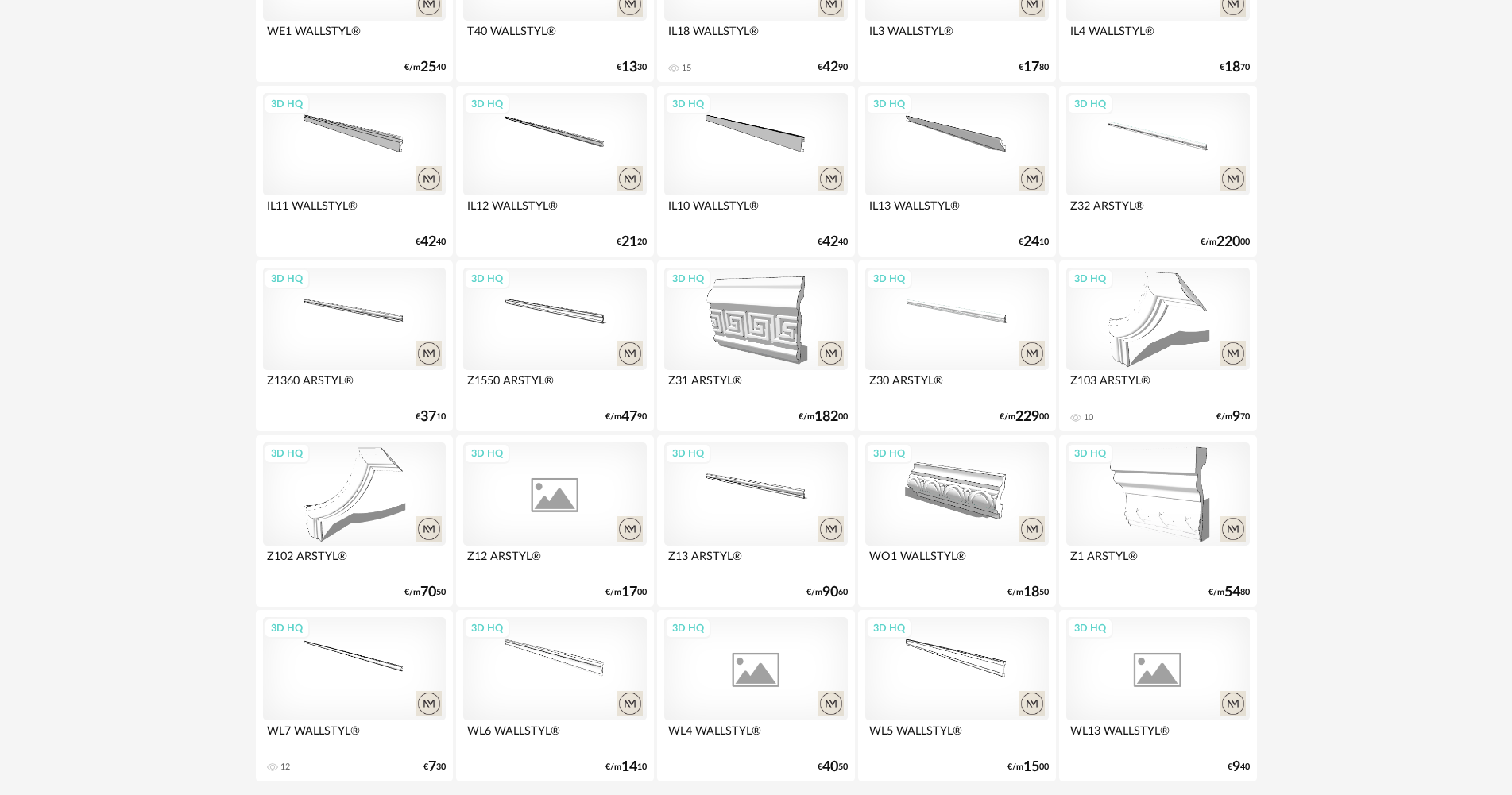
scroll to position [3113, 0]
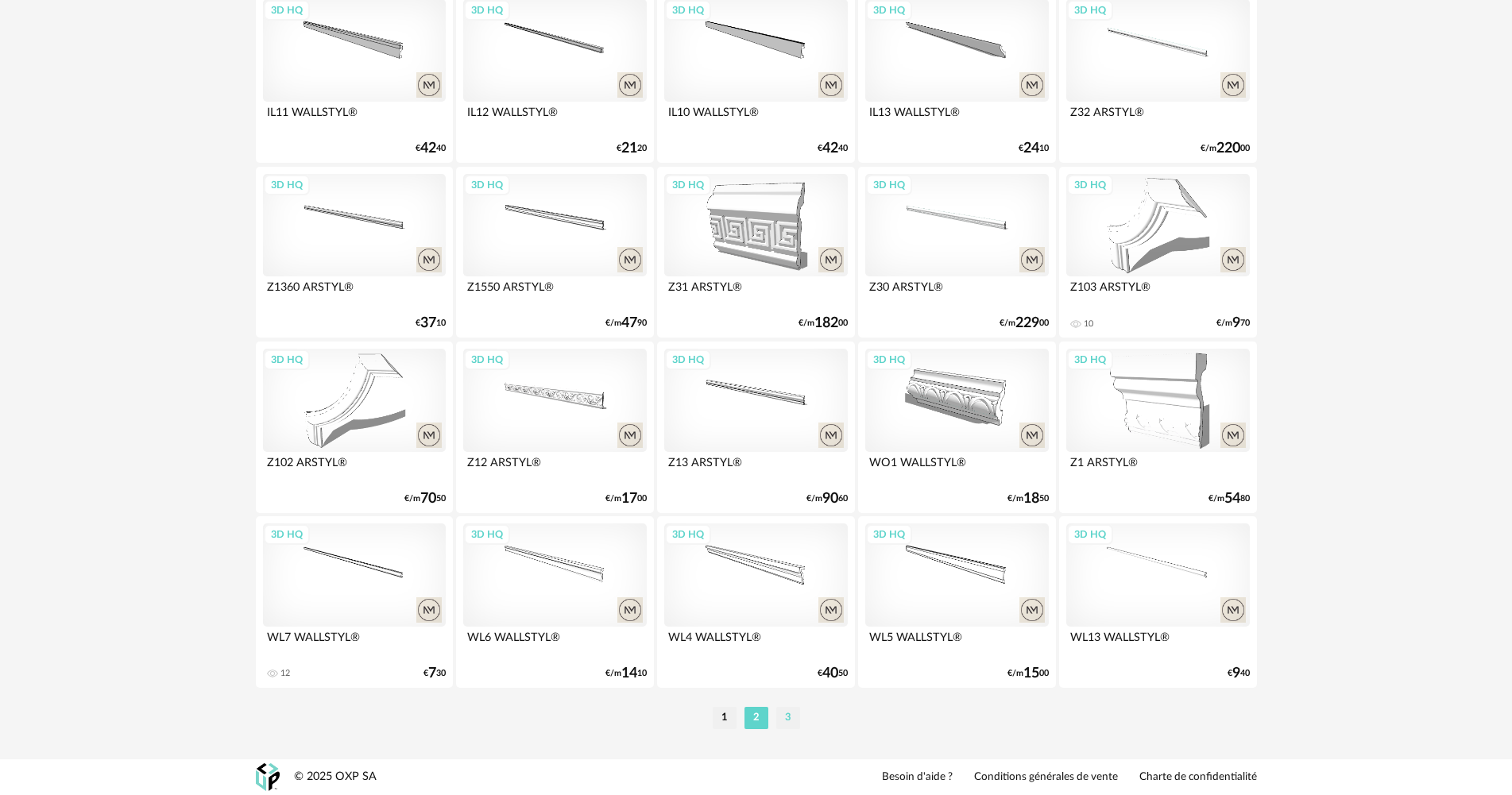
click at [776, 713] on li "3" at bounding box center [788, 718] width 24 height 22
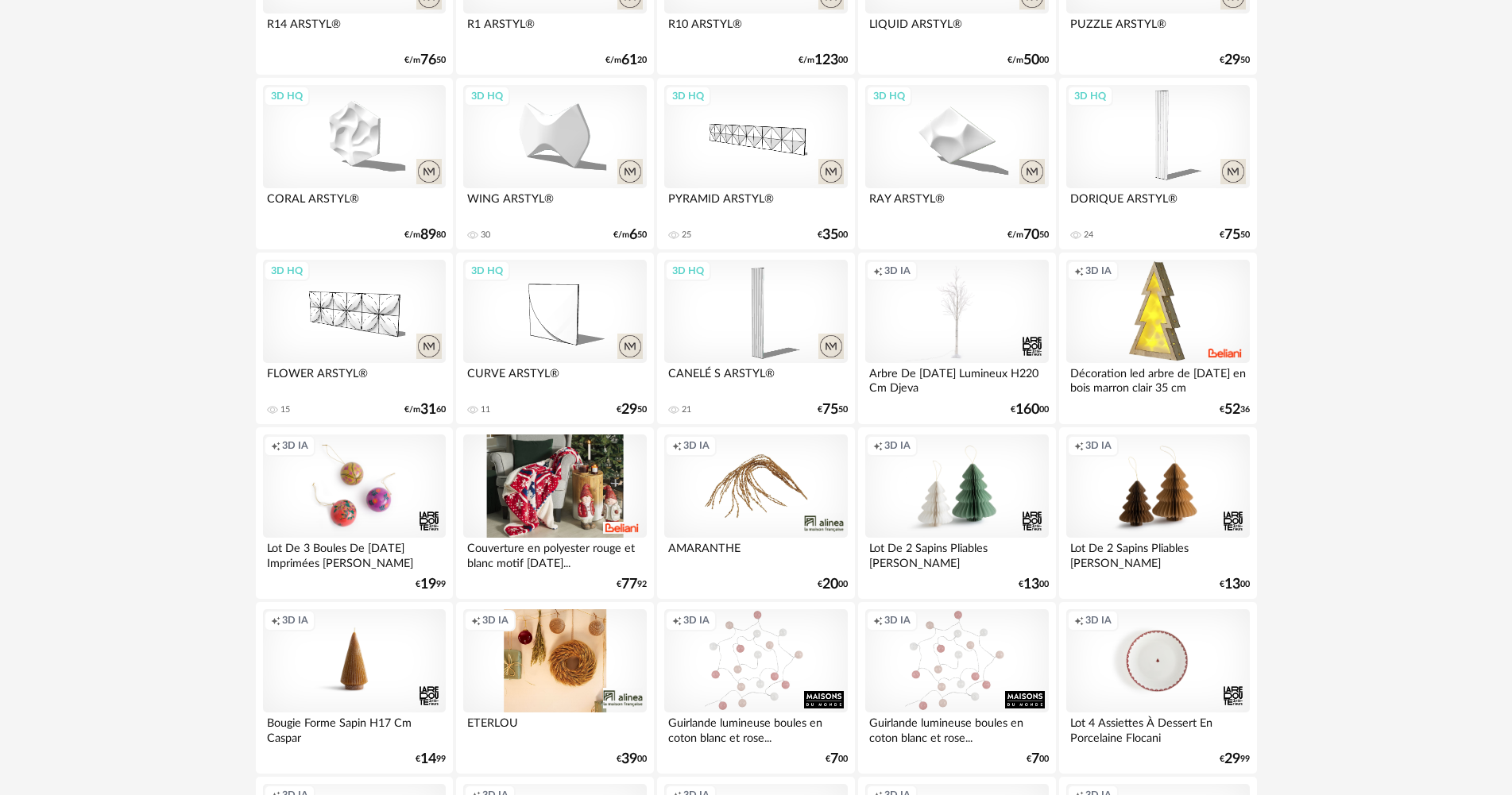
scroll to position [1907, 0]
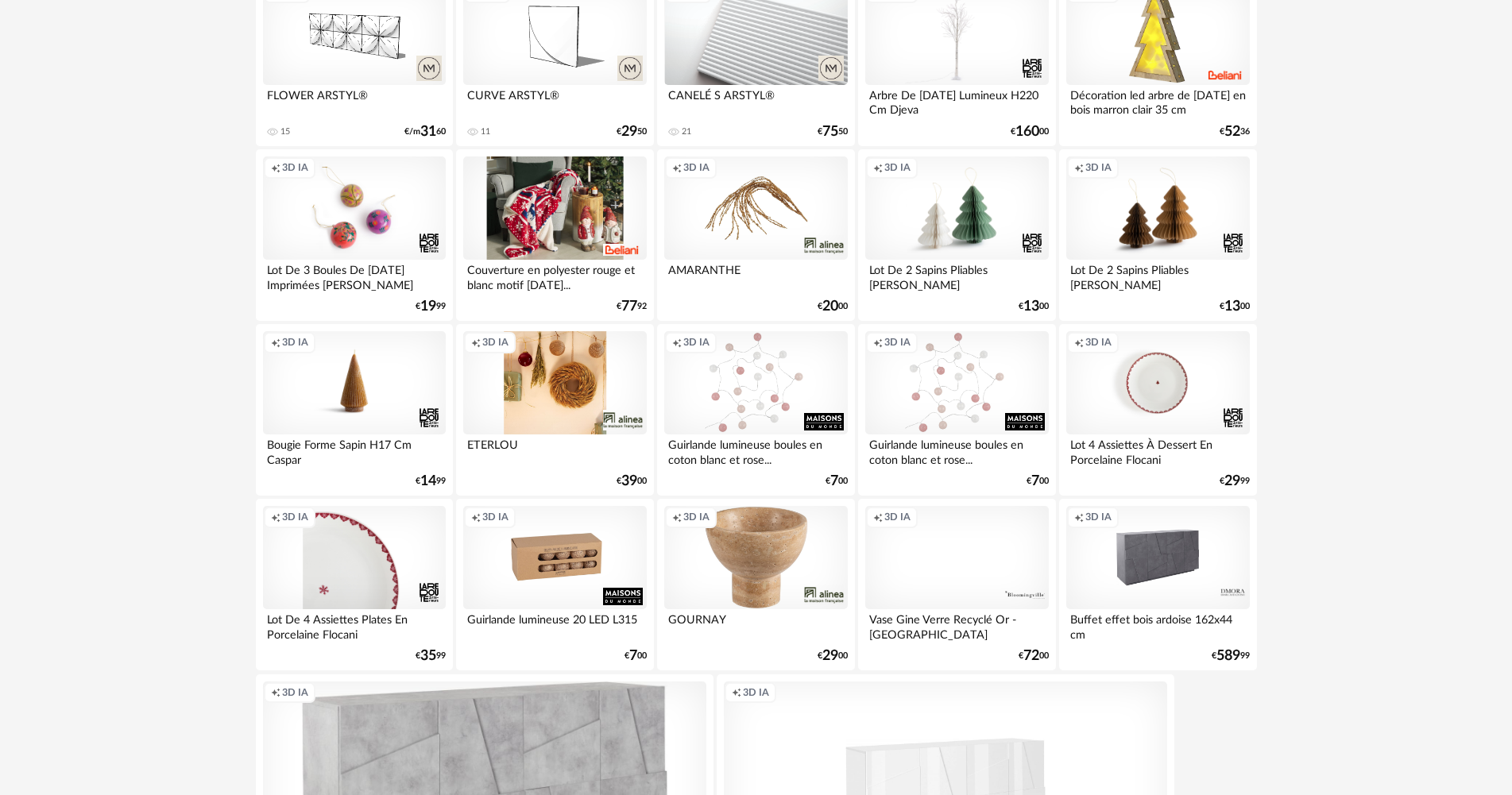
click at [790, 20] on div "3D HQ" at bounding box center [756, 33] width 183 height 103
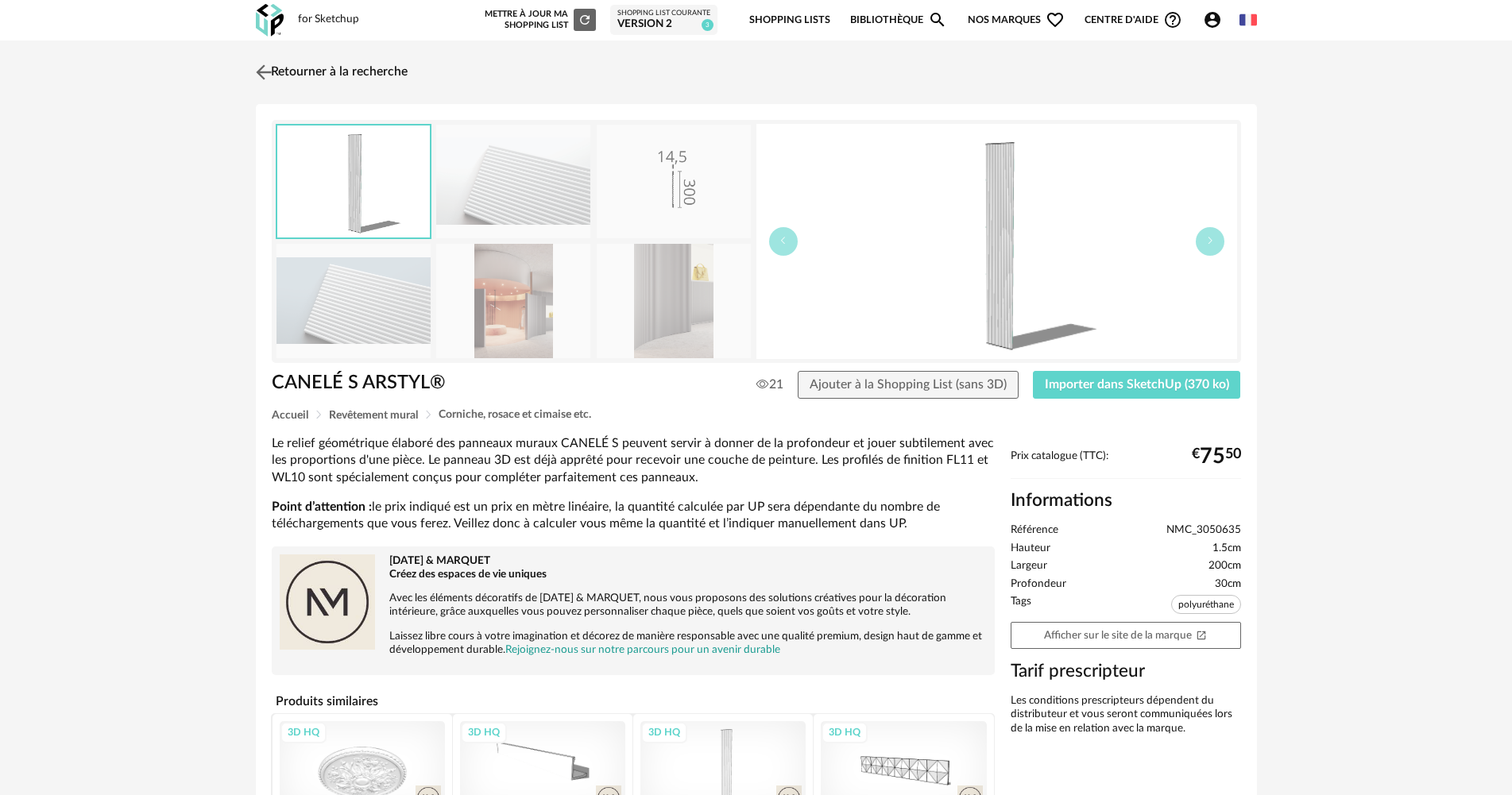
click at [321, 77] on link "Retourner à la recherche" at bounding box center [330, 72] width 156 height 35
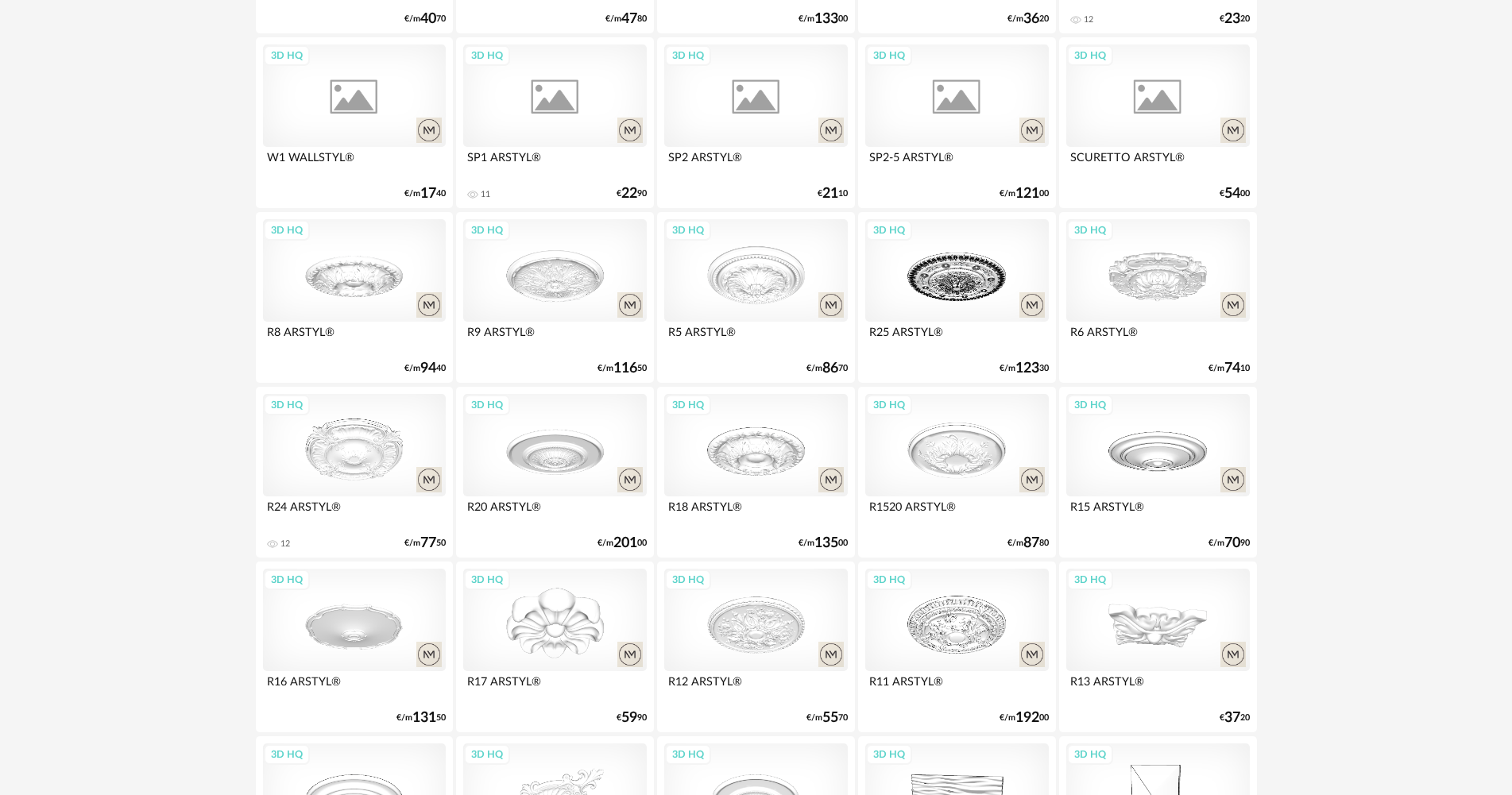
scroll to position [543, 0]
